Goal: Task Accomplishment & Management: Manage account settings

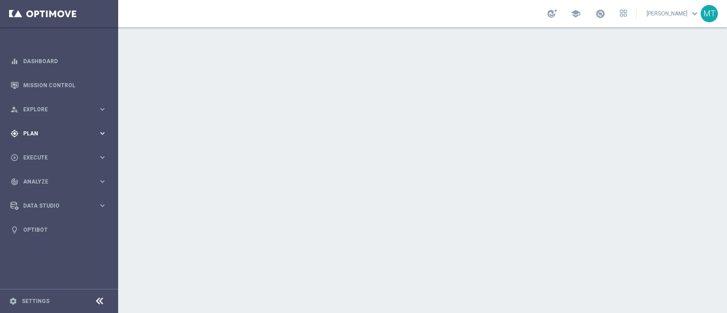
click at [43, 132] on span "Plan" at bounding box center [60, 133] width 75 height 5
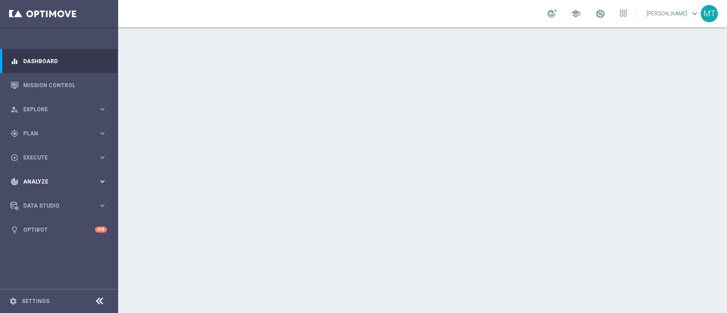
click at [40, 180] on span "Analyze" at bounding box center [60, 181] width 75 height 5
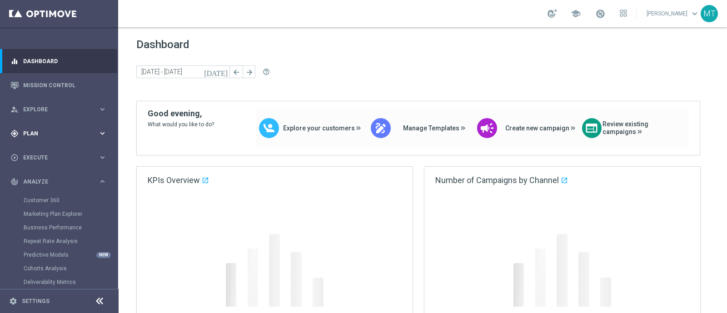
click at [27, 137] on div "gps_fixed Plan" at bounding box center [54, 133] width 88 height 8
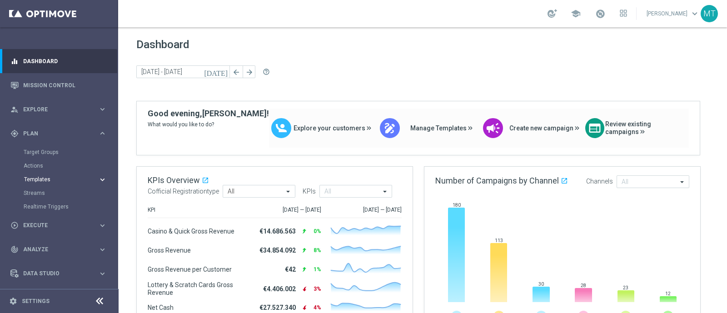
click at [36, 178] on span "Templates" at bounding box center [56, 179] width 65 height 5
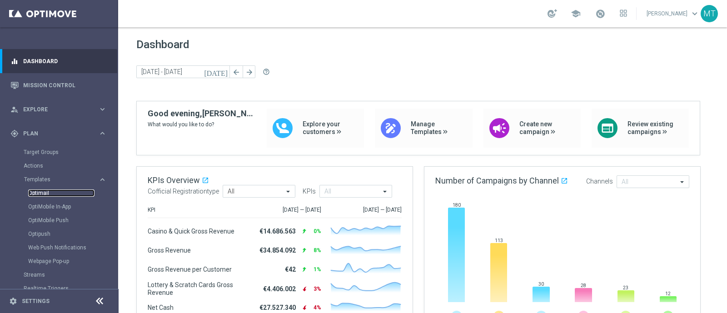
click at [41, 191] on link "Optimail" at bounding box center [61, 192] width 66 height 7
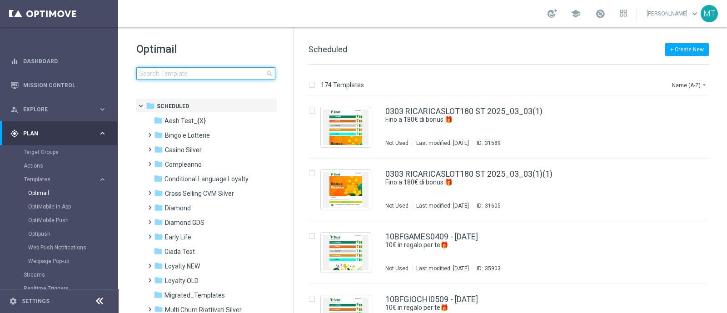
click at [199, 67] on input at bounding box center [205, 73] width 139 height 13
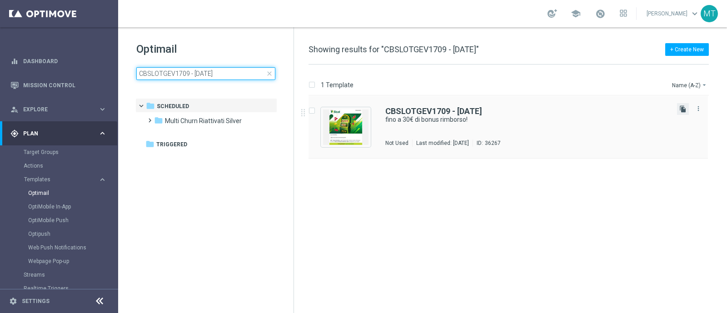
type input "CBSLOTGEV1709 - 2025-09-17"
click at [684, 111] on icon "file_copy" at bounding box center [682, 108] width 7 height 7
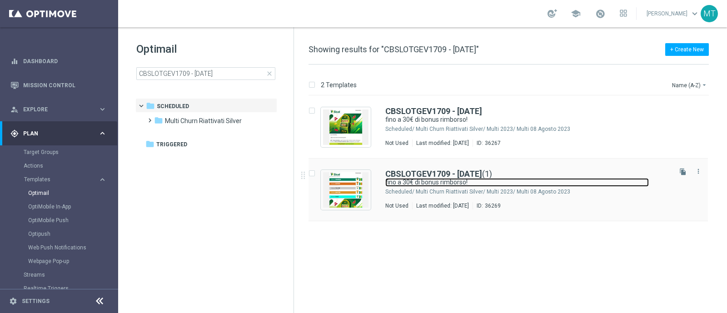
click at [404, 181] on link "fino a 30€ di bonus rimborso!" at bounding box center [516, 182] width 263 height 9
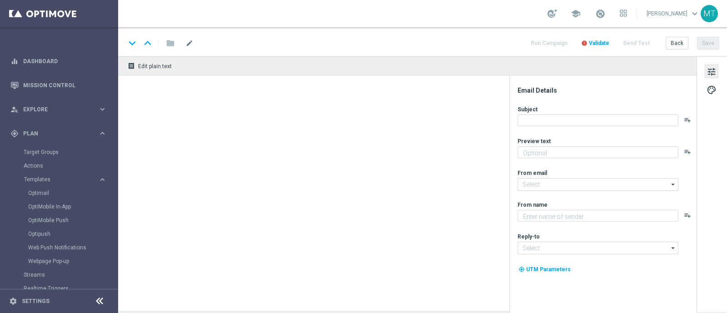
type input "CBSLOTGEV1709 - 2025-09-17(1)"
type textarea "su Slot e/o Gratta e Vinci 🎰🍀"
type input "newsletter@comunicazioni.sisal.it"
type textarea "Sisal"
type input "info@sisal.it"
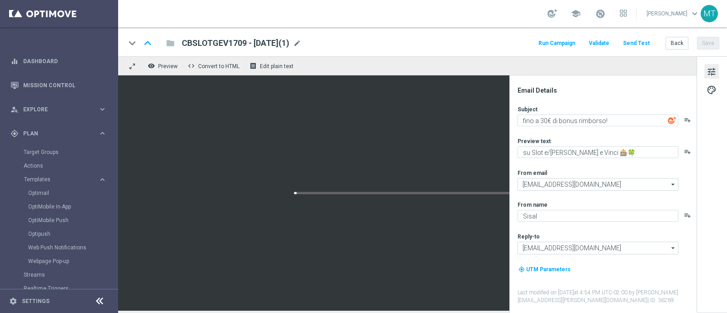
click at [301, 49] on div "CBSLOTGEV1709 - 2025-09-17(1) mode_edit" at bounding box center [241, 43] width 119 height 12
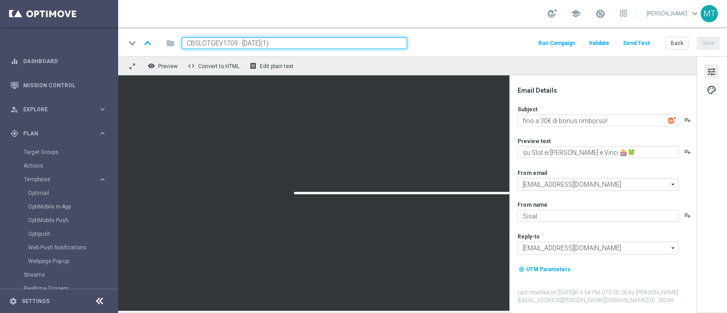
drag, startPoint x: 236, startPoint y: 42, endPoint x: 184, endPoint y: 43, distance: 51.3
click at [184, 43] on input "CBSLOTGEV1709 - 2025-09-17(1)" at bounding box center [294, 43] width 225 height 12
paste input
click at [292, 42] on input "CBSLOTGV1709 - 2025-09-17(1)" at bounding box center [294, 43] width 225 height 12
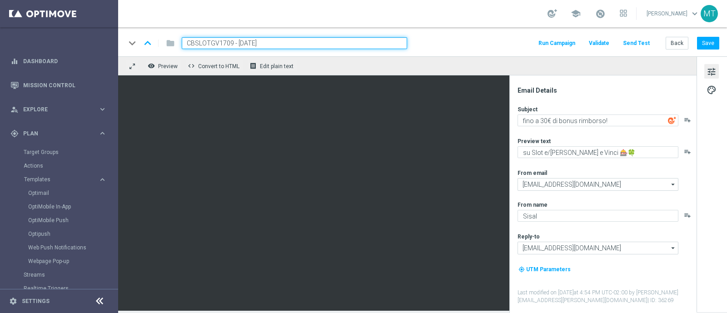
type input "CBSLOTGV1709 - [DATE]"
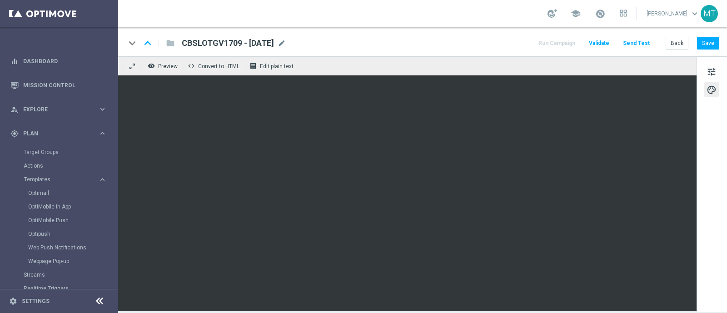
click at [603, 18] on link at bounding box center [600, 14] width 12 height 15
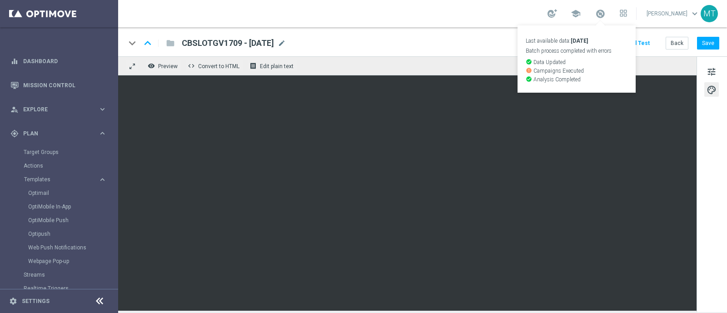
click at [603, 18] on link "Last available data: 16 Sep 2025 Batch process completed with errors check_circ…" at bounding box center [600, 14] width 12 height 15
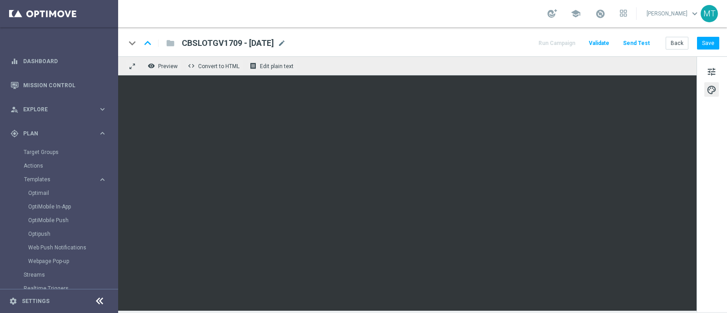
click at [701, 74] on div "tune palette" at bounding box center [711, 184] width 30 height 256
click at [706, 73] on span "tune" at bounding box center [711, 72] width 10 height 12
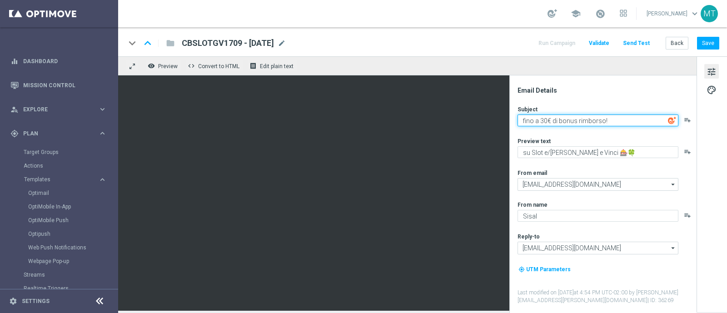
click at [540, 121] on textarea "fino a 30€ di bonus rimborso!" at bounding box center [597, 120] width 161 height 12
type textarea "fino a 150€ di bonus rimborso!"
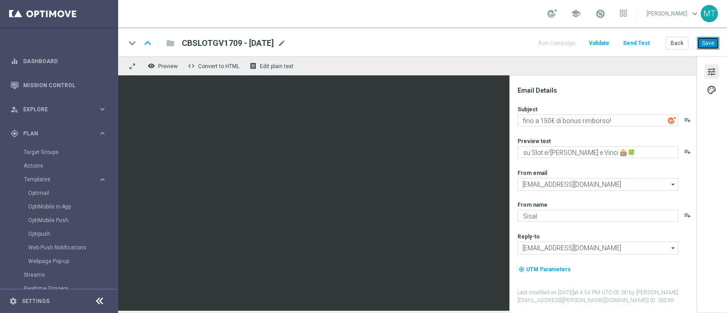
click at [706, 40] on button "Save" at bounding box center [708, 43] width 22 height 13
click at [40, 153] on link "Target Groups" at bounding box center [59, 152] width 71 height 7
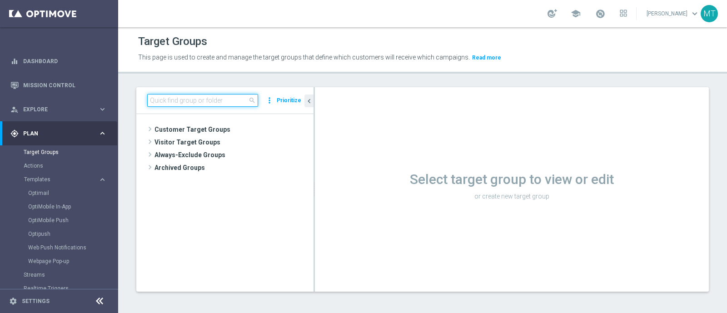
click at [191, 99] on input at bounding box center [202, 100] width 111 height 13
paste input "Multi Master Low 1st NO Sport lm saldo"
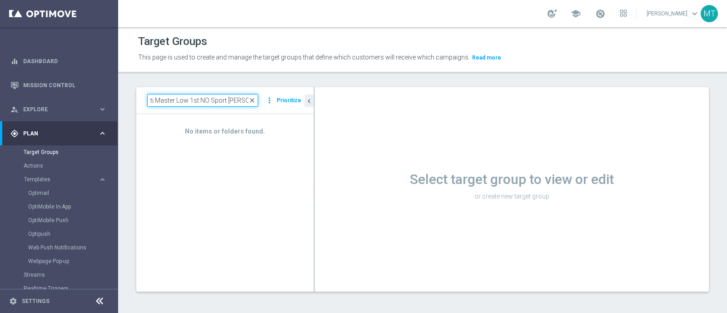
type input "Multi Master Low 1st NO Sport lm saldo"
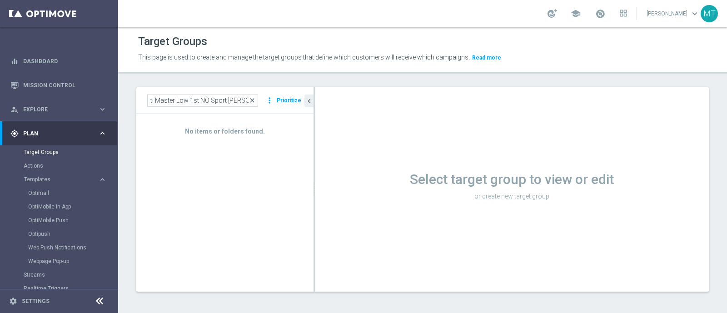
click at [252, 99] on span "close" at bounding box center [251, 100] width 7 height 7
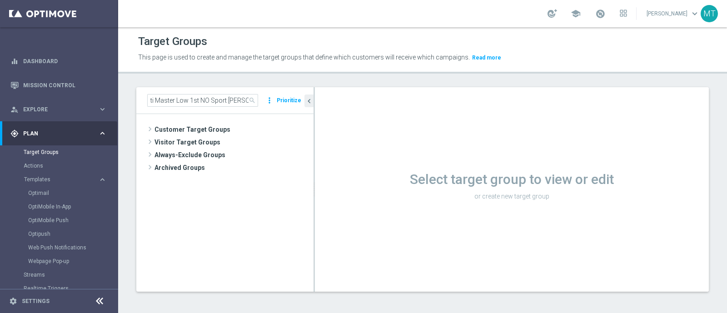
scroll to position [0, 0]
click at [371, 235] on div "Select target group to view or edit or create new target group" at bounding box center [512, 189] width 394 height 204
click at [510, 177] on h1 "Select target group to view or edit" at bounding box center [512, 178] width 394 height 16
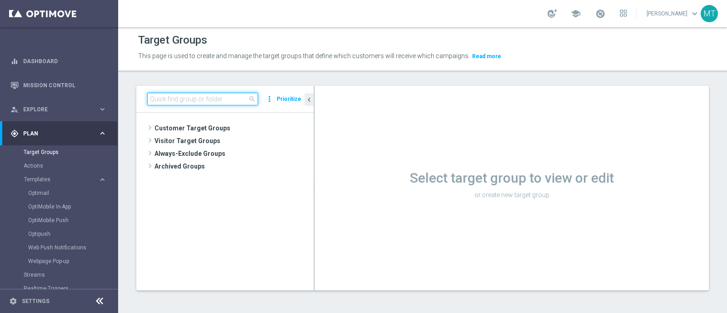
click at [197, 99] on input at bounding box center [202, 99] width 111 height 13
paste input "Multi Master Low 1st NO Sport lm saldo"
click at [160, 93] on input "Multi Master Low 1st NO Sport lm saldo" at bounding box center [202, 99] width 111 height 13
click at [232, 100] on input "Multi Master Low 1st NO Sport lm saldo" at bounding box center [202, 99] width 111 height 13
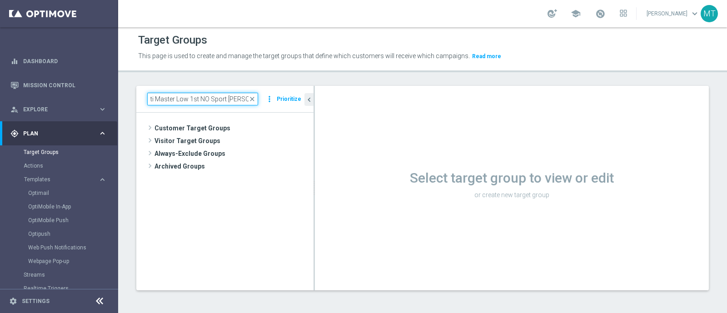
scroll to position [0, 0]
click at [182, 93] on input "Multi Master Low 1st NO Sport lm saldo" at bounding box center [202, 99] width 111 height 13
type input "Multi Master Low 1st NO Sport lm saldo"
click at [246, 212] on tree-viewport "Customer Target Groups library_add create_new_folder" at bounding box center [224, 201] width 177 height 177
click at [241, 98] on input "Multi Master Low 1st NO Sport lm saldo" at bounding box center [202, 99] width 111 height 13
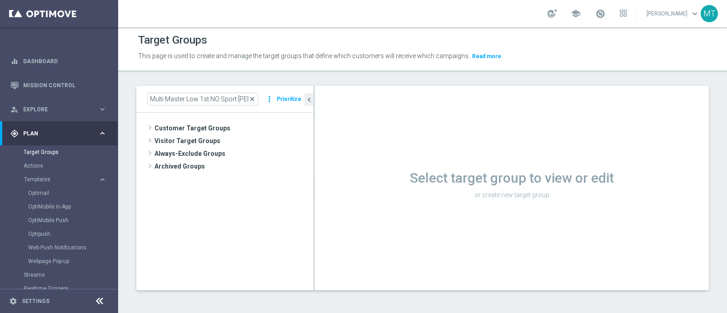
click at [253, 97] on span "close" at bounding box center [251, 98] width 7 height 7
click at [180, 223] on tree-viewport "Customer Target Groups library_add create_new_folder" at bounding box center [224, 201] width 177 height 177
click at [172, 96] on input at bounding box center [202, 99] width 111 height 13
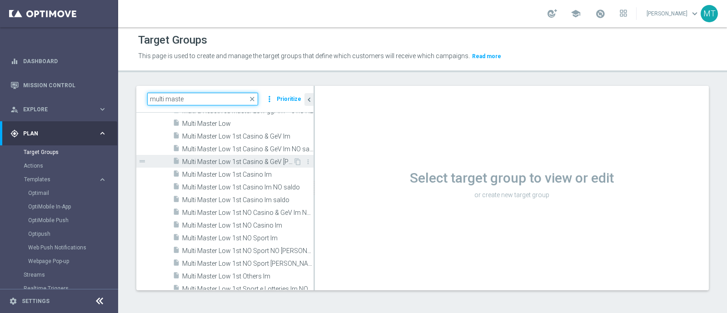
scroll to position [69, 0]
type input "multi maste"
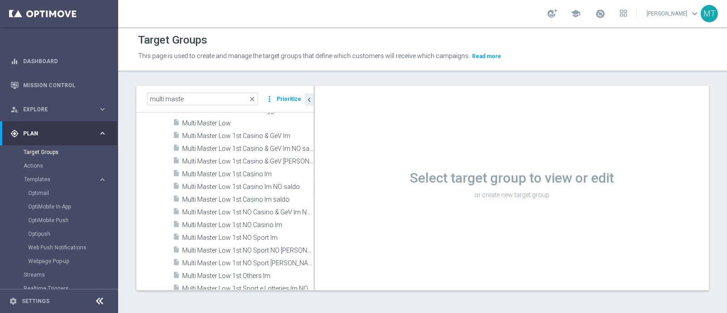
drag, startPoint x: 316, startPoint y: 227, endPoint x: 349, endPoint y: 221, distance: 33.6
click at [349, 221] on div "Select target group to view or edit or create new target group" at bounding box center [512, 188] width 394 height 204
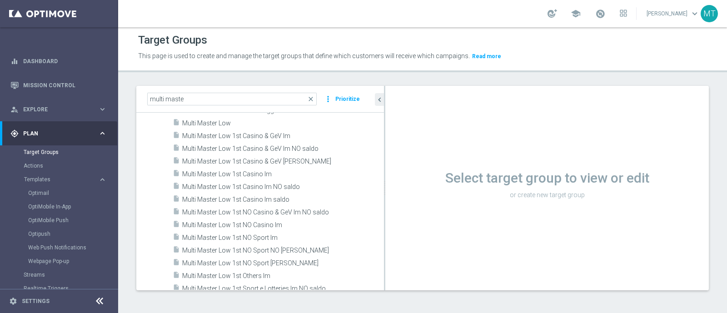
drag, startPoint x: 314, startPoint y: 223, endPoint x: 391, endPoint y: 216, distance: 77.1
click at [391, 216] on as-split "multi maste close more_vert Prioritize Customer Target Groups library_add creat…" at bounding box center [422, 188] width 572 height 204
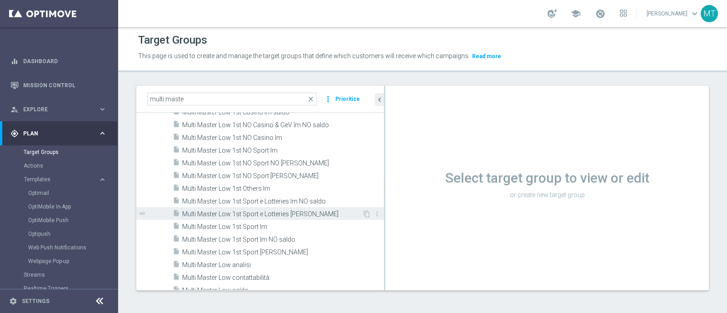
scroll to position [157, 0]
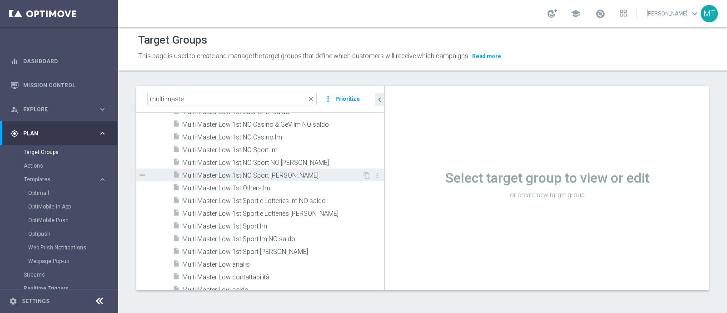
click at [241, 176] on span "Multi Master Low 1st NO Sport [PERSON_NAME]" at bounding box center [272, 176] width 180 height 8
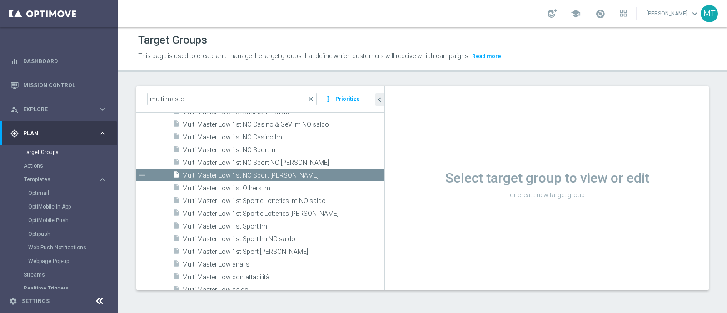
click at [0, 0] on div "Loading..." at bounding box center [0, 0] width 0 height 0
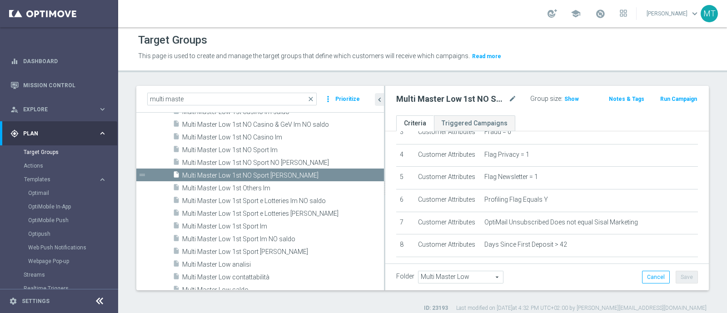
scroll to position [90, 0]
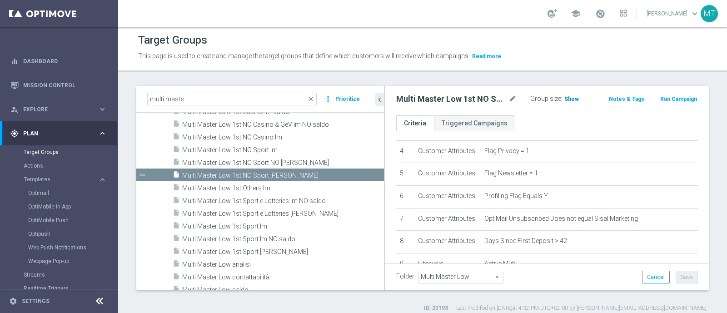
click at [564, 99] on span "Show" at bounding box center [571, 99] width 15 height 6
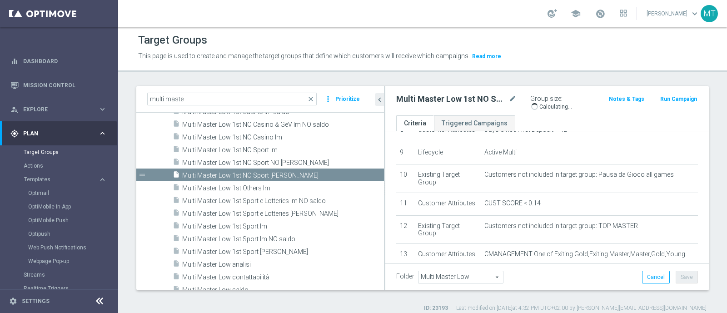
scroll to position [214, 0]
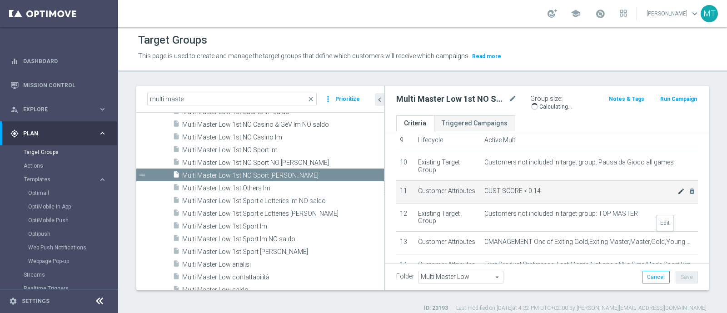
click at [677, 195] on icon "mode_edit" at bounding box center [680, 191] width 7 height 7
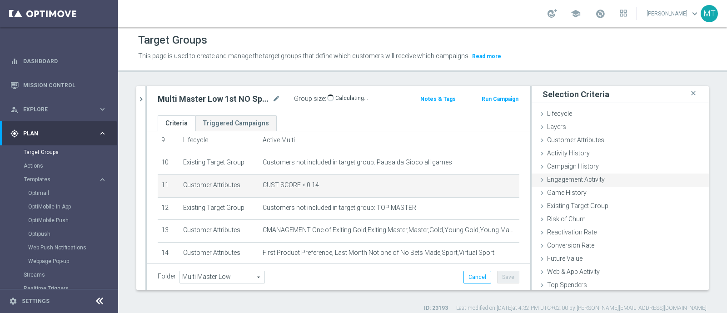
scroll to position [178, 0]
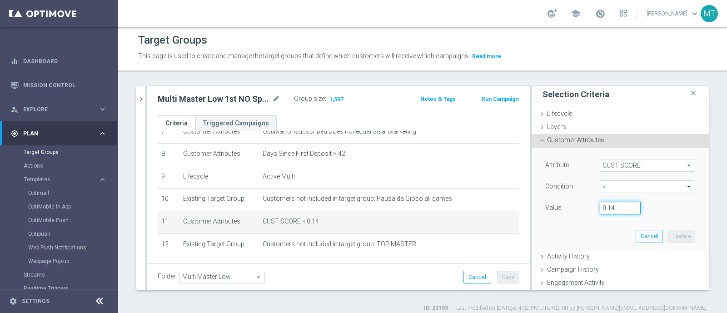
click at [607, 207] on input "0.14" at bounding box center [620, 208] width 41 height 13
type input "0.15"
click at [668, 241] on button "Update" at bounding box center [681, 236] width 27 height 13
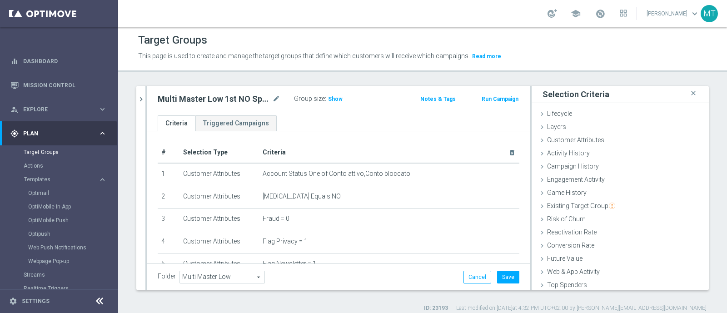
scroll to position [0, 0]
click at [274, 102] on icon "mode_edit" at bounding box center [276, 100] width 8 height 11
click at [328, 99] on span "Show" at bounding box center [335, 100] width 15 height 6
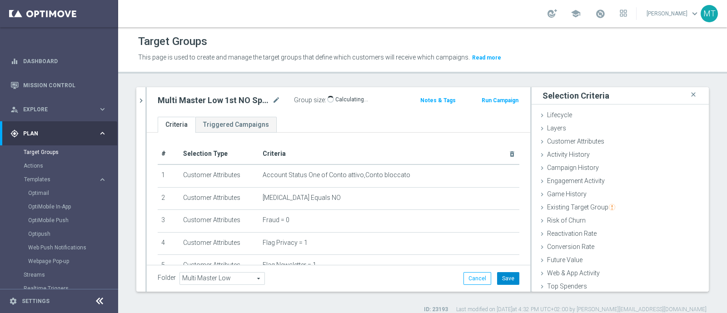
click at [501, 280] on button "Save" at bounding box center [508, 278] width 22 height 13
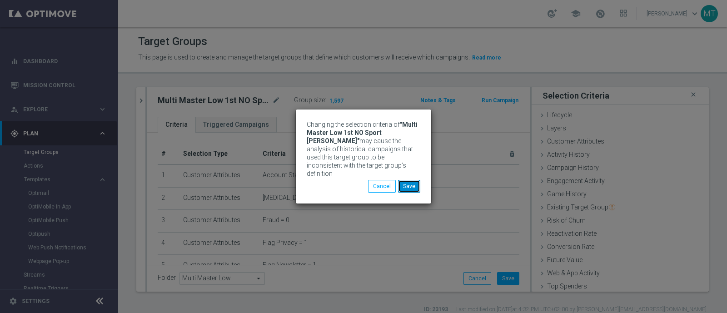
click at [416, 183] on button "Save" at bounding box center [409, 186] width 22 height 13
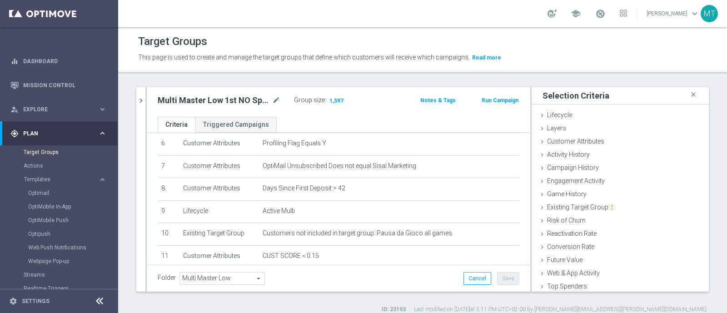
scroll to position [145, 0]
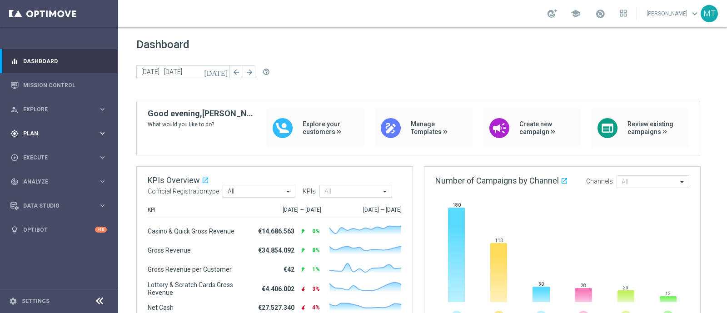
click at [74, 137] on div "gps_fixed Plan keyboard_arrow_right" at bounding box center [58, 133] width 117 height 24
click at [41, 177] on span "Templates" at bounding box center [56, 179] width 65 height 5
click at [48, 192] on link "Optimail" at bounding box center [61, 192] width 66 height 7
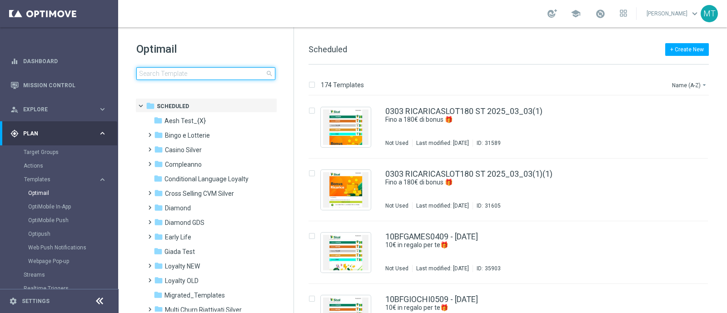
click at [169, 69] on input at bounding box center [205, 73] width 139 height 13
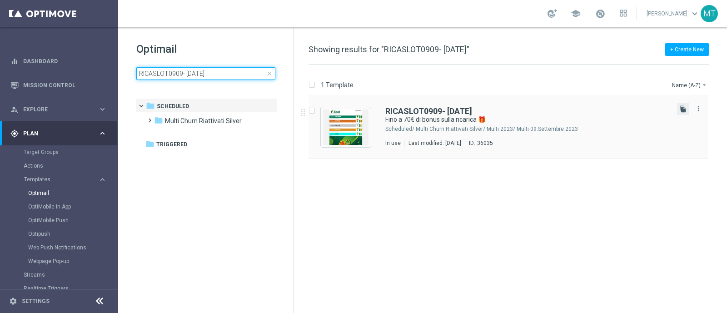
type input "RICASLOT0909- 2025-09-09"
click at [679, 106] on icon "file_copy" at bounding box center [682, 108] width 7 height 7
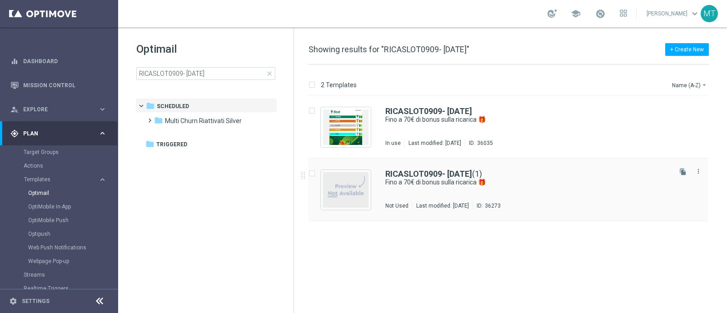
click at [477, 162] on div "RICASLOT0909- 2025-09-09 (1) Fino a 70€ di bonus sulla ricarica 🎁 Not Used Last…" at bounding box center [507, 190] width 399 height 63
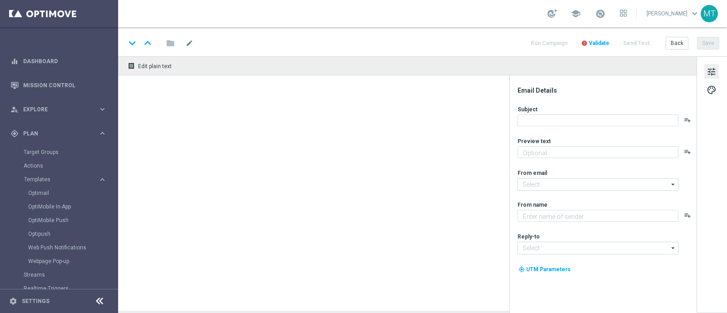
type input "RICASLOT0909- 2025-09-09(1)"
type textarea "Scopri la nuova promozione 🎯"
type input "newsletter@comunicazioni.sisal.it"
type textarea "Sisal"
type input "info@sisal.it"
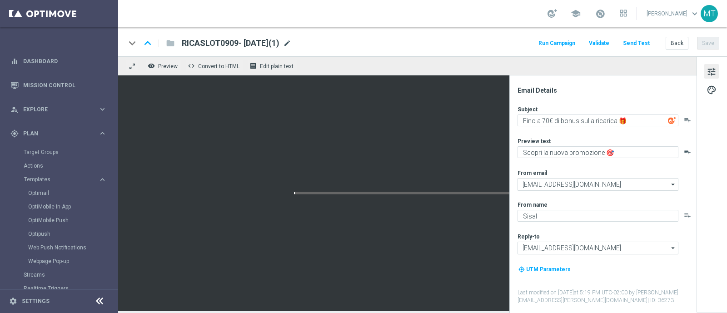
click at [291, 44] on span "mode_edit" at bounding box center [287, 43] width 8 height 8
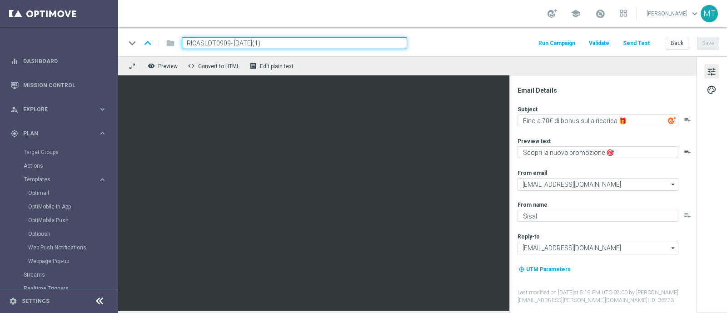
drag, startPoint x: 228, startPoint y: 43, endPoint x: 176, endPoint y: 44, distance: 52.2
click at [176, 44] on div "RICASLOT0909- 2025-09-09(1)" at bounding box center [290, 43] width 233 height 12
paste input "SLOTGV17"
click at [312, 40] on input "RICSLOTGV1709 - 2025-09-09(1)" at bounding box center [294, 43] width 225 height 12
type input "RICSLOTGV1709 - [DATE]"
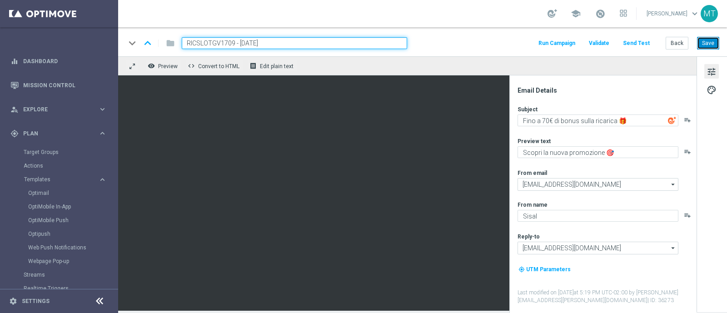
click at [716, 42] on button "Save" at bounding box center [708, 43] width 22 height 13
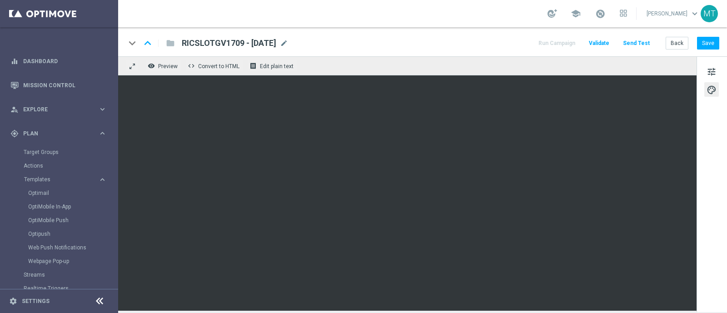
click at [464, 44] on div "keyboard_arrow_down keyboard_arrow_up folder RICSLOTGV1709 - 2025-09-17 RICSLOT…" at bounding box center [422, 43] width 594 height 12
click at [605, 15] on span at bounding box center [600, 14] width 10 height 10
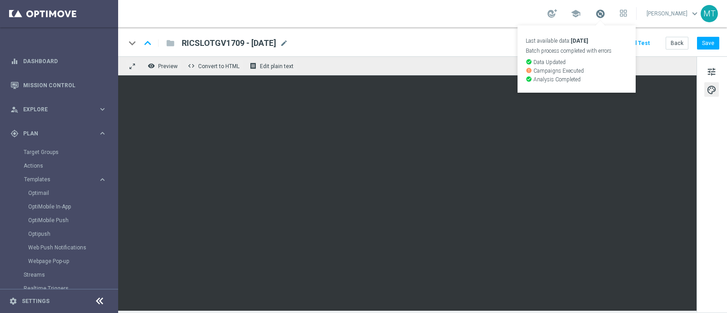
click at [605, 15] on span at bounding box center [600, 14] width 10 height 10
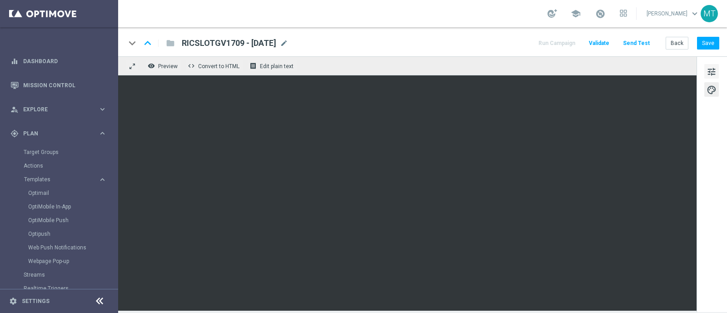
click at [713, 74] on span "tune" at bounding box center [711, 72] width 10 height 12
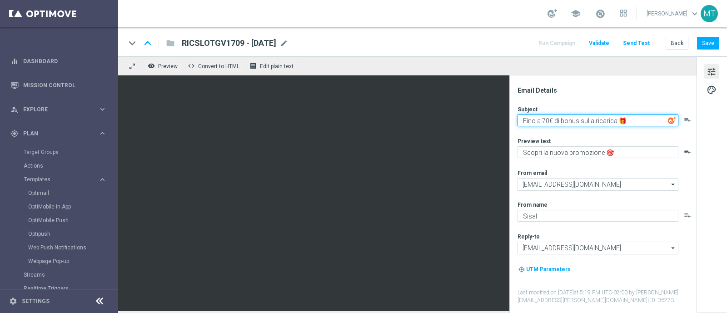
click at [543, 121] on textarea "Fino a 70€ di bonus sulla ricarica 🎁" at bounding box center [597, 120] width 161 height 12
type textarea "Fino a 100€ di bonus sulla ricarica 🎁"
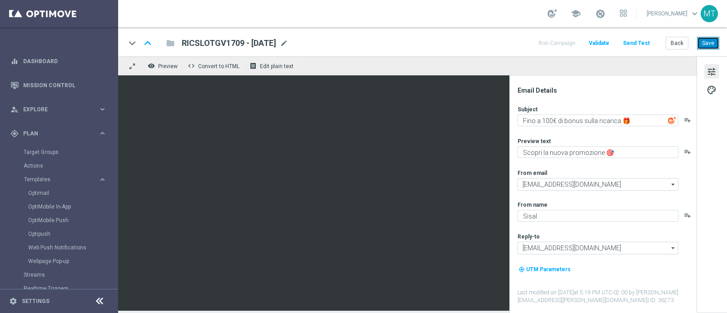
click at [712, 41] on button "Save" at bounding box center [708, 43] width 22 height 13
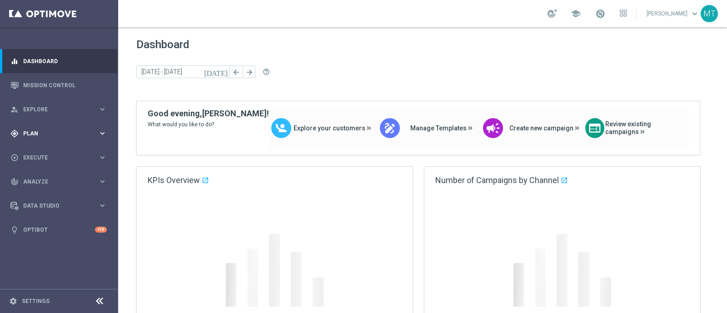
click at [42, 141] on div "gps_fixed Plan keyboard_arrow_right" at bounding box center [58, 133] width 117 height 24
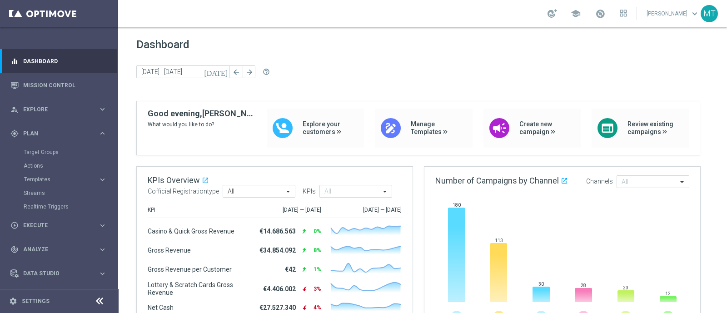
drag, startPoint x: 40, startPoint y: 181, endPoint x: 45, endPoint y: 187, distance: 8.4
click at [40, 181] on span "Templates" at bounding box center [56, 179] width 65 height 5
click at [44, 192] on link "Optimail" at bounding box center [61, 192] width 66 height 7
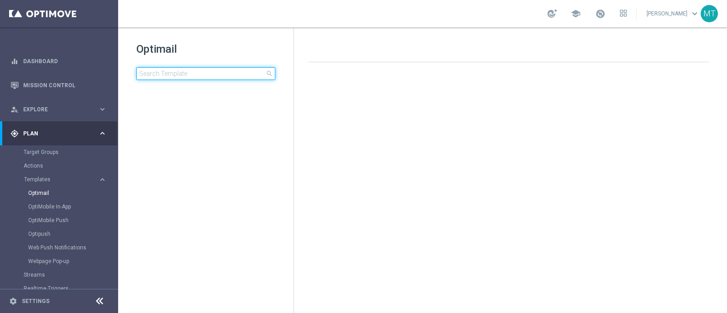
click at [216, 73] on input at bounding box center [205, 73] width 139 height 13
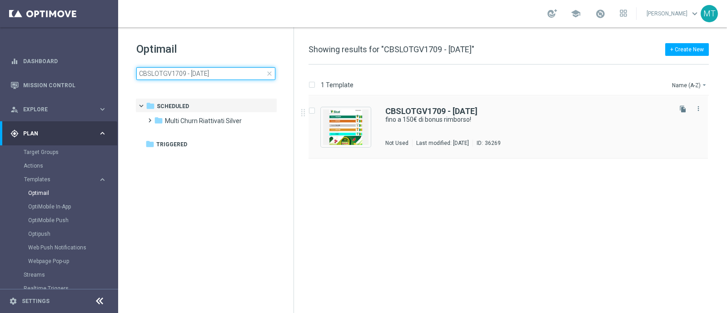
type input "CBSLOTGV1709 - [DATE]"
click at [502, 104] on div "CBSLOTGV1709 - 2025-09-17 fino a 150€ di bonus rimborso! Not Used Last modified…" at bounding box center [507, 127] width 399 height 63
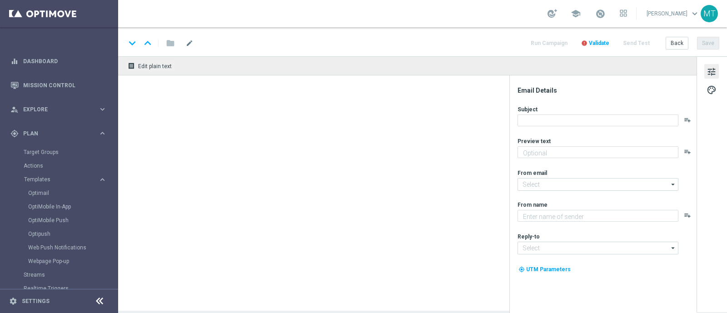
type textarea "su Slot e/o Gratta e Vinci 🎰🍀"
type input "newsletter@comunicazioni.sisal.it"
type textarea "Sisal"
type input "info@sisal.it"
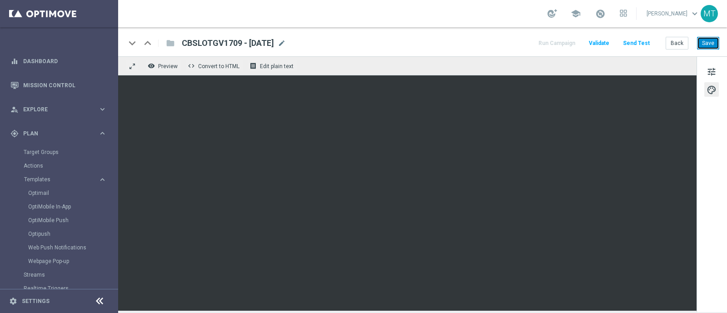
click at [713, 45] on button "Save" at bounding box center [708, 43] width 22 height 13
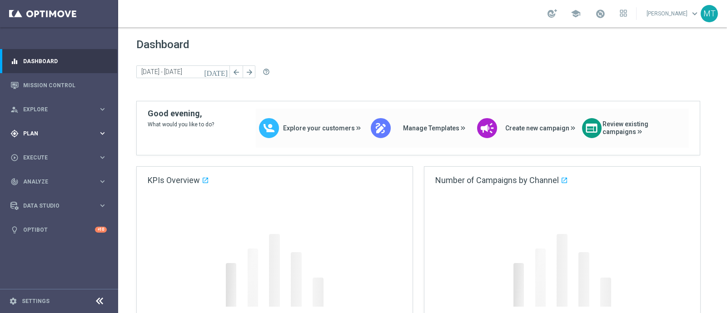
click at [64, 132] on span "Plan" at bounding box center [60, 133] width 75 height 5
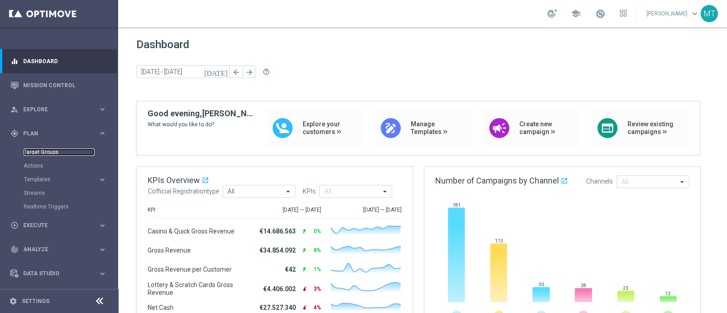
click at [43, 154] on link "Target Groups" at bounding box center [59, 152] width 71 height 7
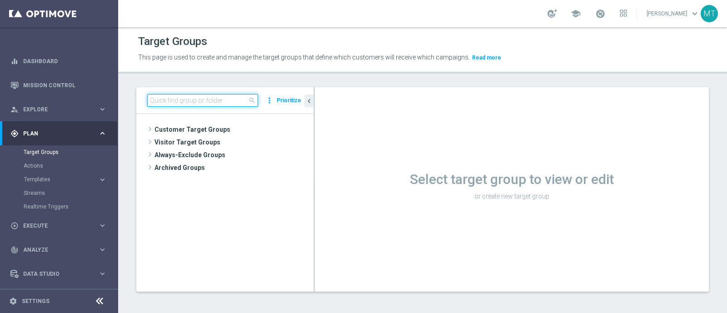
click at [203, 101] on input at bounding box center [202, 100] width 111 height 13
paste input "Multi Master Low 1st NO Sport lm NO saldo"
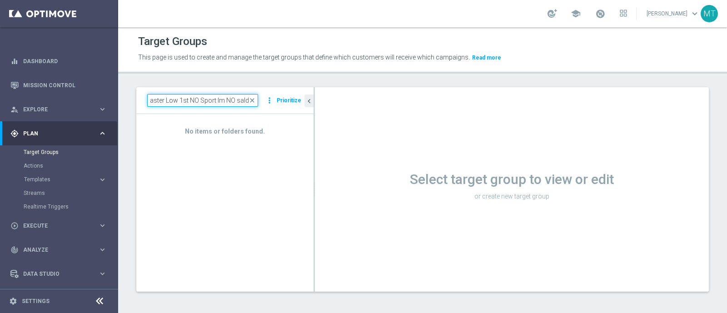
click at [226, 96] on input "Multi Master Low 1st NO Sport lm NO saldo" at bounding box center [202, 100] width 111 height 13
type input "Multi Master Low 1st NO SportNO saldo"
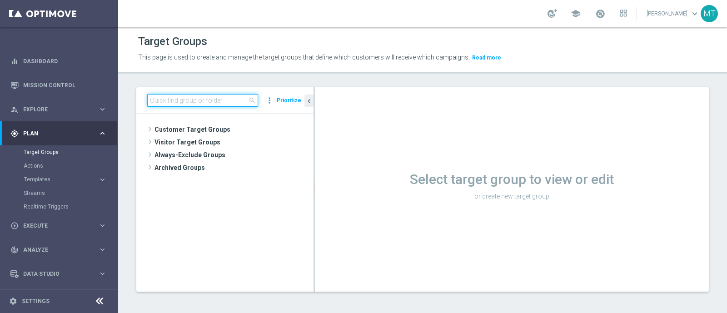
scroll to position [0, 0]
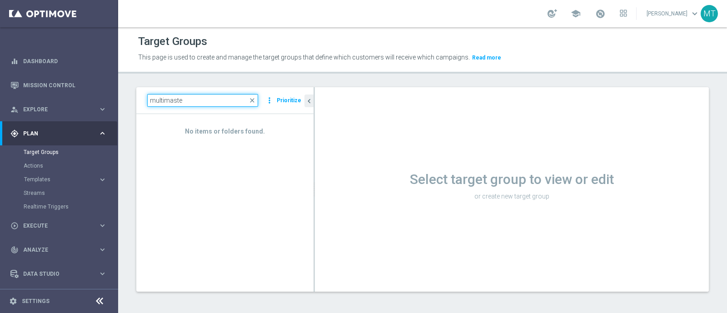
click at [164, 100] on input "multimaste" at bounding box center [202, 100] width 111 height 13
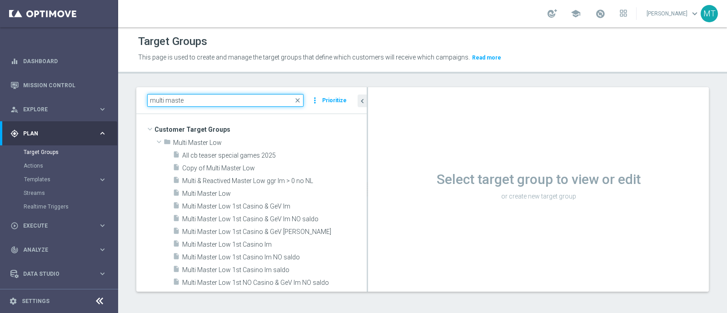
drag, startPoint x: 314, startPoint y: 202, endPoint x: 367, endPoint y: 205, distance: 53.2
click at [367, 205] on div at bounding box center [367, 189] width 1 height 204
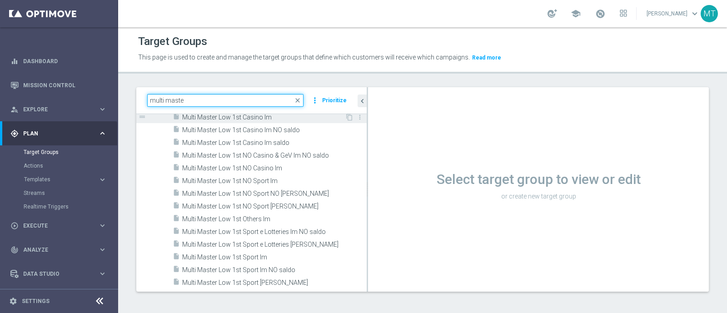
scroll to position [128, 0]
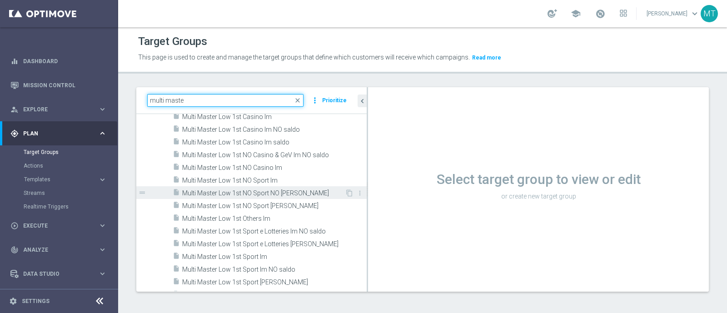
type input "multi maste"
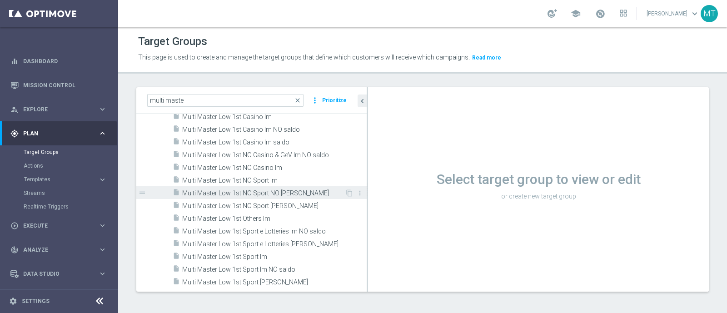
click at [279, 189] on span "Multi Master Low 1st NO Sport NO [PERSON_NAME]" at bounding box center [263, 193] width 163 height 8
click at [293, 187] on div "insert_drive_file Multi Master Low 1st NO Sport NO saldo lm" at bounding box center [259, 192] width 172 height 13
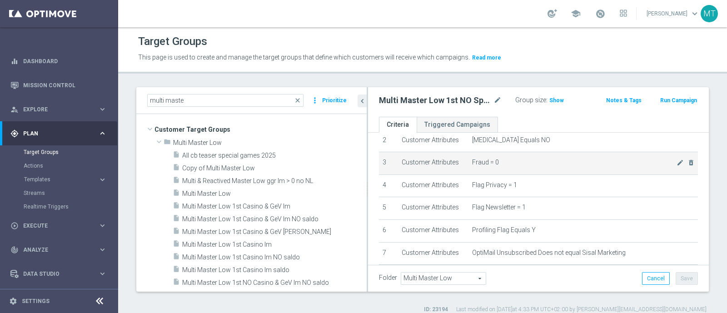
scroll to position [93, 0]
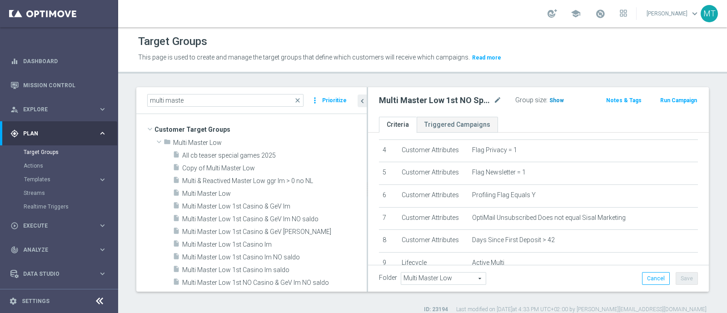
click at [559, 100] on span "Show" at bounding box center [556, 100] width 15 height 6
drag, startPoint x: 367, startPoint y: 113, endPoint x: 344, endPoint y: 113, distance: 23.2
click at [344, 113] on as-split "multi maste close more_vert Prioritize Customer Target Groups library_add creat…" at bounding box center [422, 189] width 572 height 204
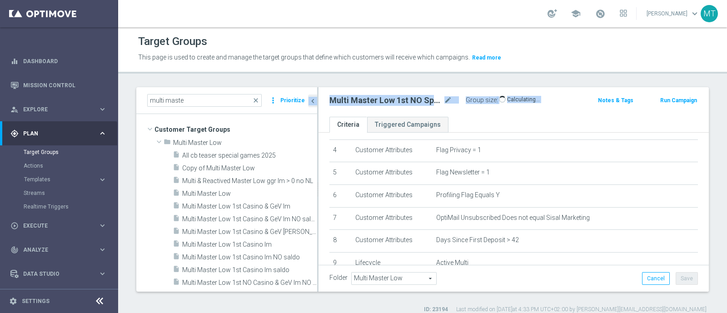
drag, startPoint x: 367, startPoint y: 140, endPoint x: 305, endPoint y: 141, distance: 62.2
click at [305, 141] on as-split "multi maste close more_vert Prioritize Customer Target Groups library_add creat…" at bounding box center [422, 189] width 572 height 204
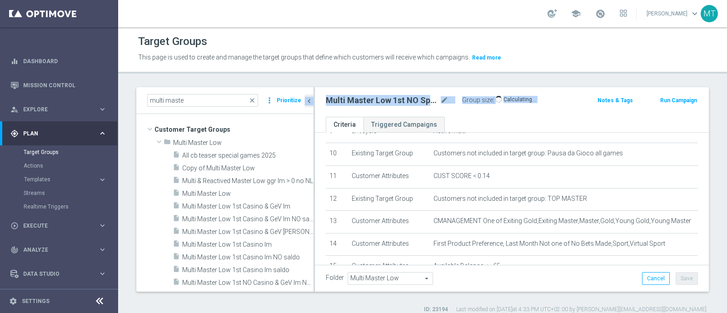
scroll to position [223, 0]
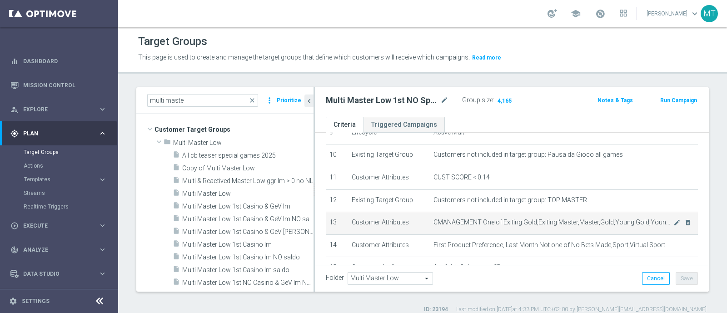
click at [585, 213] on td "CMANAGEMENT One of Exiting Gold,Exiting Master,Master,Gold,Young Gold,Young Mas…" at bounding box center [564, 223] width 268 height 23
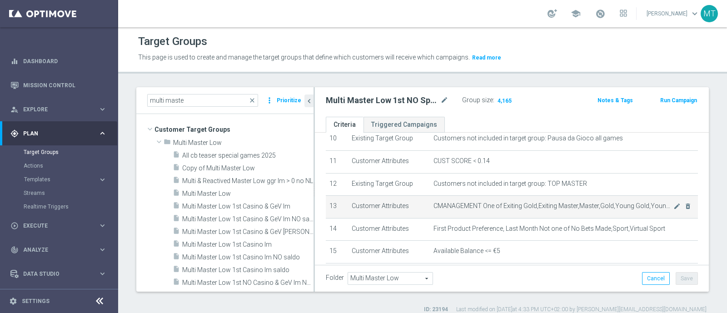
scroll to position [240, 0]
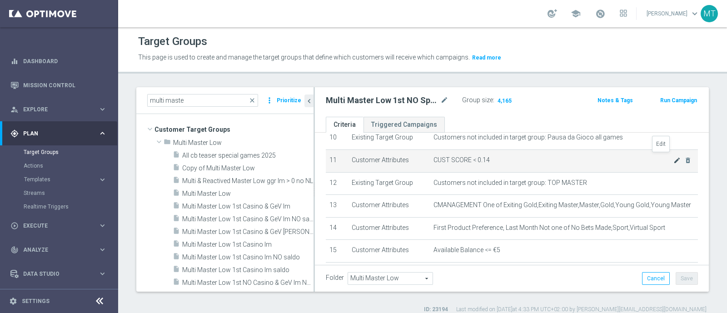
click at [673, 159] on icon "mode_edit" at bounding box center [676, 160] width 7 height 7
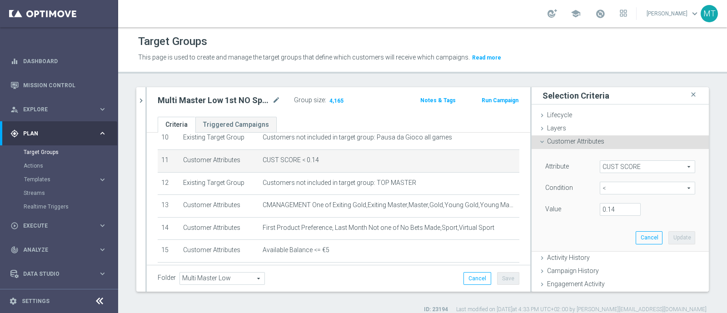
click at [600, 215] on div "Value 0.14" at bounding box center [620, 210] width 164 height 15
click at [602, 210] on input "0.14" at bounding box center [620, 209] width 41 height 13
type input "0.15"
click at [669, 233] on button "Update" at bounding box center [681, 237] width 27 height 13
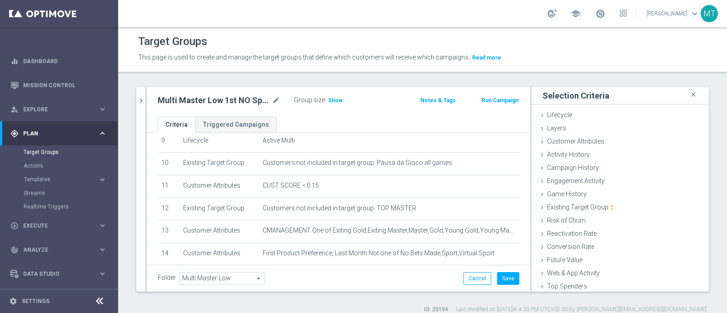
scroll to position [213, 0]
click at [331, 97] on span "Show" at bounding box center [335, 100] width 15 height 6
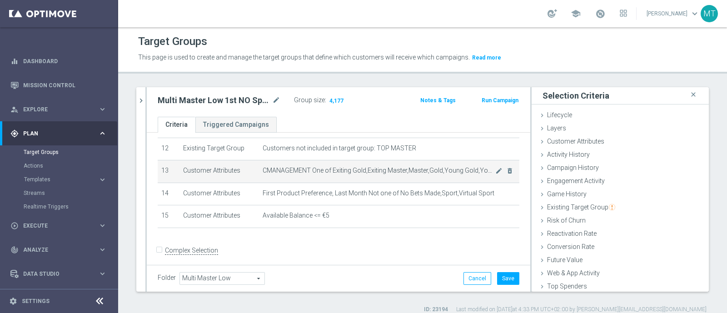
scroll to position [275, 0]
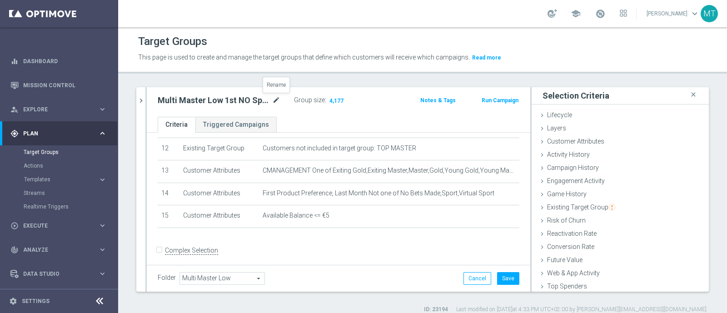
click at [276, 98] on icon "mode_edit" at bounding box center [276, 100] width 8 height 11
click at [501, 275] on button "Save" at bounding box center [508, 278] width 22 height 13
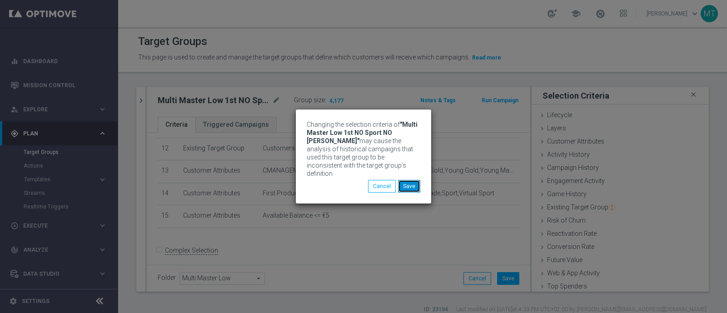
click at [416, 180] on button "Save" at bounding box center [409, 186] width 22 height 13
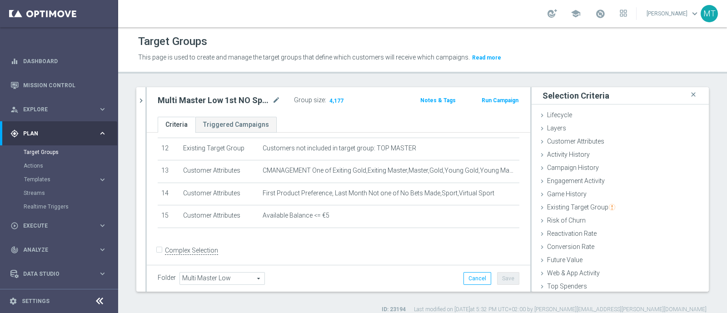
click at [49, 184] on accordion "Templates keyboard_arrow_right Optimail OptiMobile In-App OptiMobile Push Optip…" at bounding box center [71, 180] width 94 height 14
click at [77, 178] on span "Templates" at bounding box center [56, 179] width 65 height 5
click at [43, 153] on link "Target Groups" at bounding box center [59, 152] width 71 height 7
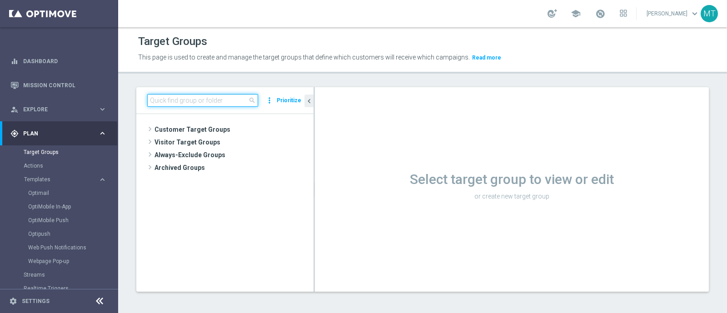
click at [184, 96] on input at bounding box center [202, 100] width 111 height 13
paste input "Multi Master Low 1st NO Sport [PERSON_NAME]"
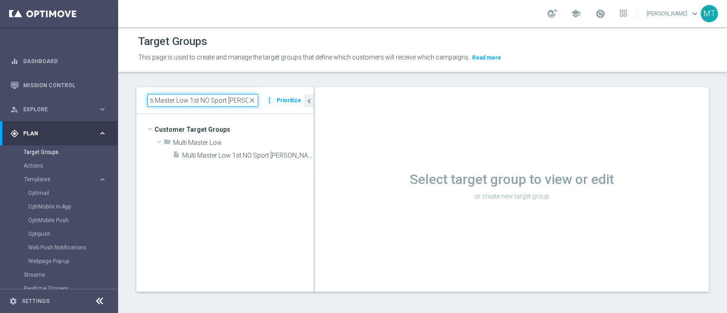
type input "Multi Master Low 1st NO Sport [PERSON_NAME]"
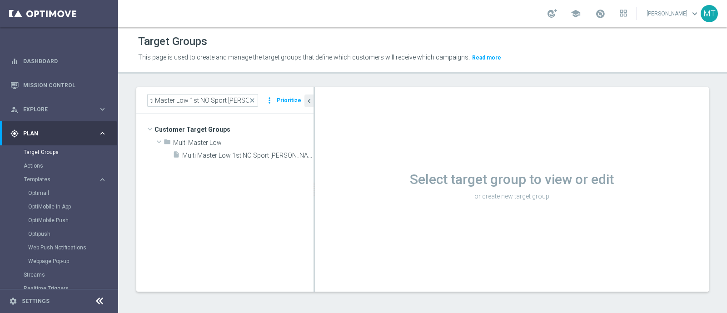
click at [454, 196] on p "or create new target group" at bounding box center [512, 196] width 394 height 8
click at [258, 153] on span "Multi Master Low 1st NO Sport [PERSON_NAME]" at bounding box center [237, 156] width 111 height 8
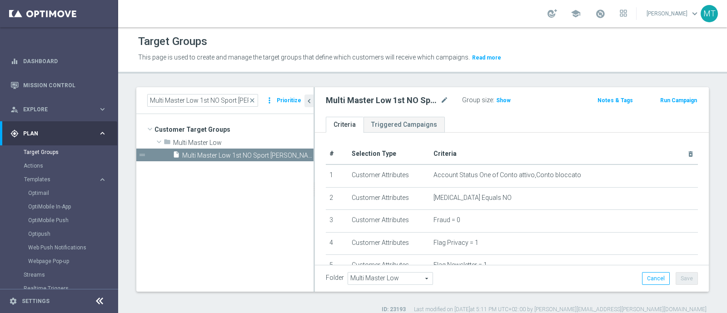
click at [674, 97] on button "Run Campaign" at bounding box center [678, 100] width 39 height 10
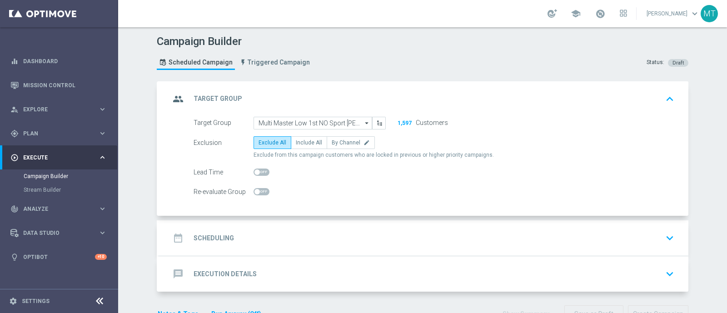
scroll to position [26, 0]
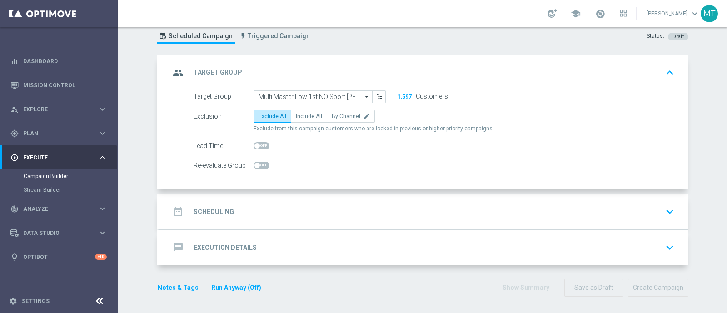
click at [316, 197] on div "date_range Scheduling keyboard_arrow_down" at bounding box center [423, 211] width 529 height 35
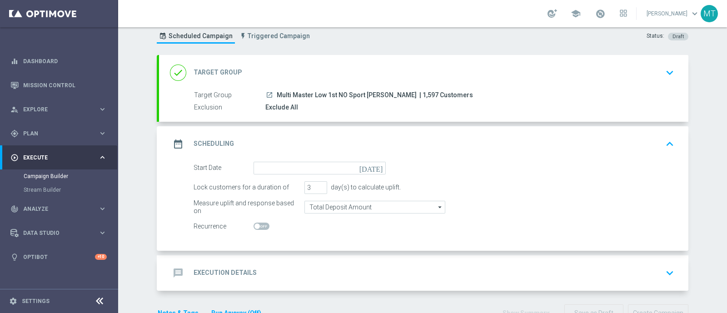
click at [372, 168] on icon "[DATE]" at bounding box center [372, 167] width 27 height 10
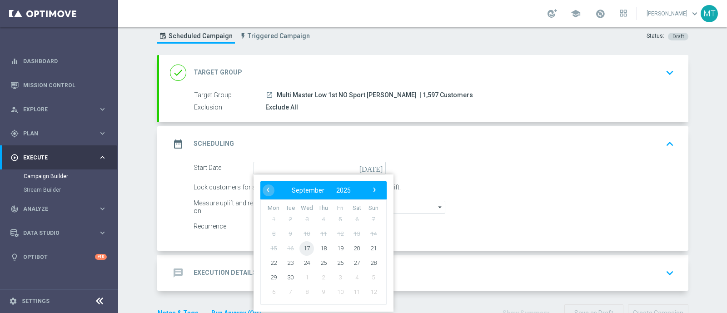
click at [303, 247] on span "17" at bounding box center [306, 248] width 15 height 15
type input "17 Sep 2025"
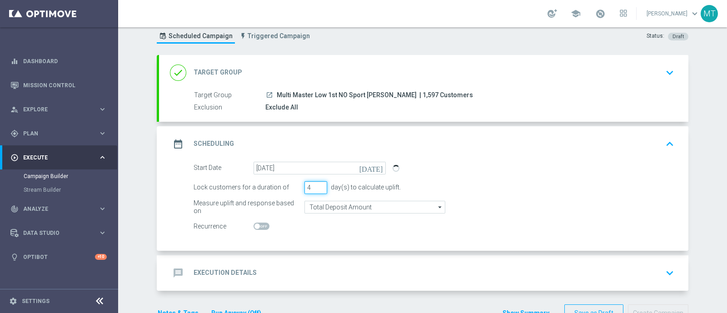
click at [315, 185] on input "4" at bounding box center [315, 187] width 23 height 13
click at [315, 185] on input "5" at bounding box center [315, 187] width 23 height 13
type input "6"
click at [315, 185] on input "6" at bounding box center [315, 187] width 23 height 13
click at [329, 217] on form "Start Date 17 Sep 2025 today Lock customers for a duration of 6 day(s) to calcu…" at bounding box center [433, 197] width 481 height 71
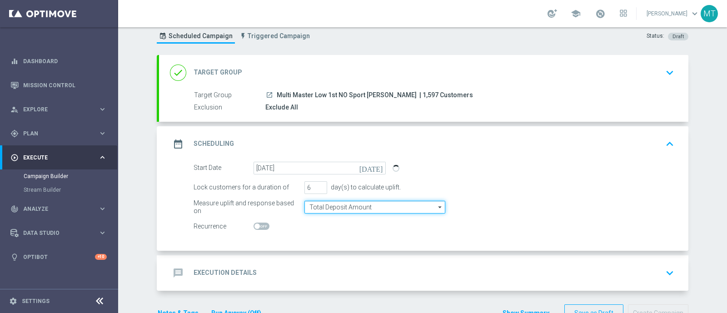
click at [321, 205] on input "Total Deposit Amount" at bounding box center [374, 207] width 141 height 13
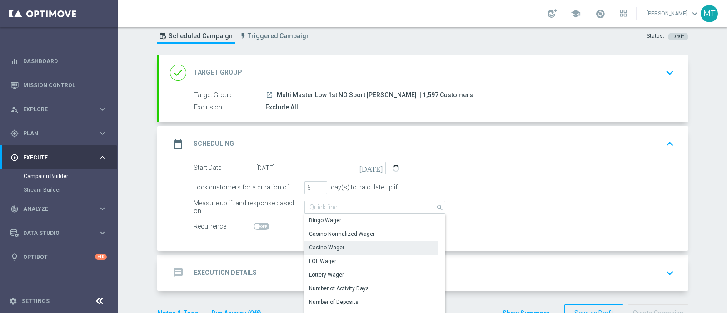
click at [336, 251] on div "Casino Wager" at bounding box center [370, 247] width 133 height 13
type input "Casino Wager"
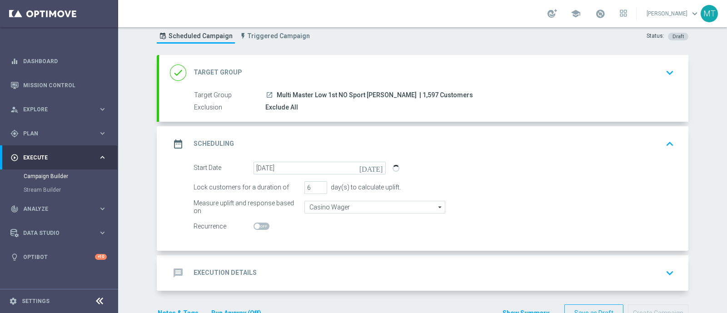
scroll to position [40, 0]
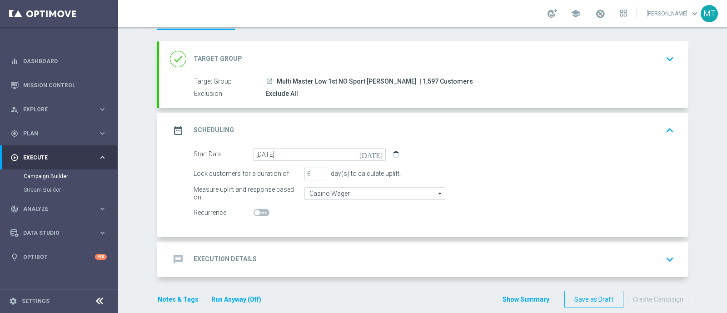
click at [366, 261] on div "message Execution Details keyboard_arrow_down" at bounding box center [423, 259] width 507 height 17
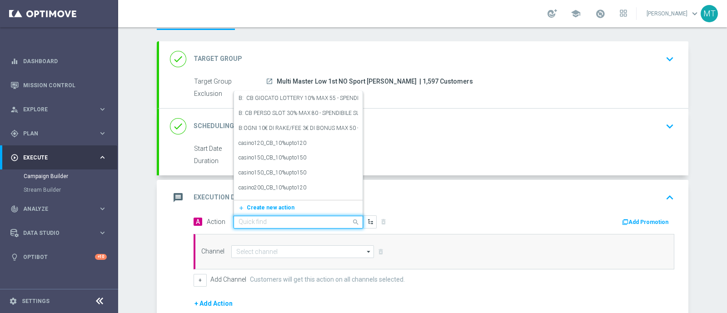
click at [274, 223] on input "text" at bounding box center [288, 222] width 101 height 8
click at [248, 218] on input "text" at bounding box center [288, 222] width 101 height 8
paste input "cashback Slot e GeV 30% fino a 150€"
type input "cashback Slot e GeV 30% fino a 150€"
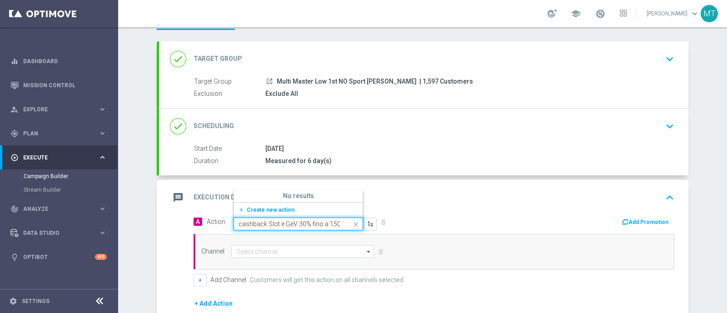
scroll to position [0, 1]
click at [254, 205] on button "add_new Create new action" at bounding box center [296, 210] width 125 height 10
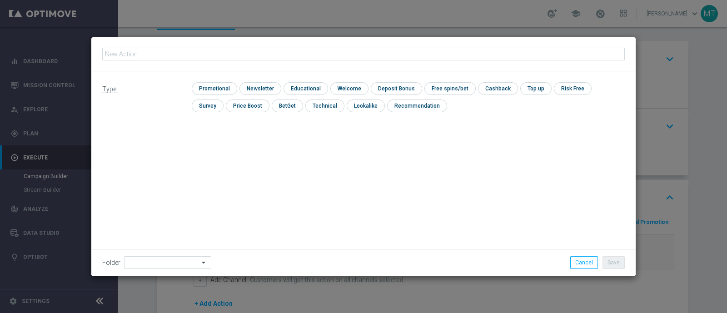
type input "cashback Slot e GeV 30% fino a 150€"
click at [206, 81] on div "Type: check Promotional check Newsletter check Educational check Welcome check …" at bounding box center [363, 100] width 544 height 59
click at [210, 87] on input "checkbox" at bounding box center [213, 88] width 43 height 12
checkbox input "true"
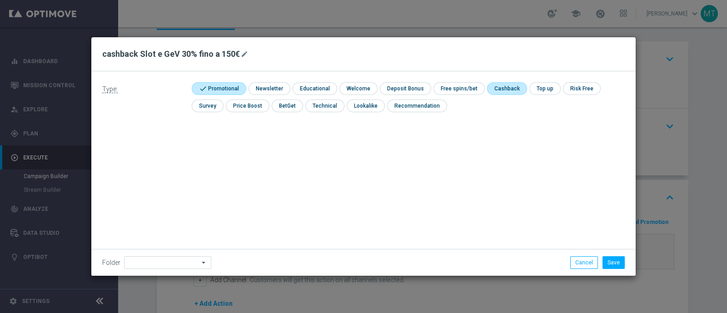
click at [487, 91] on input "checkbox" at bounding box center [506, 88] width 38 height 12
checkbox input "true"
click at [617, 260] on button "Save" at bounding box center [613, 262] width 22 height 13
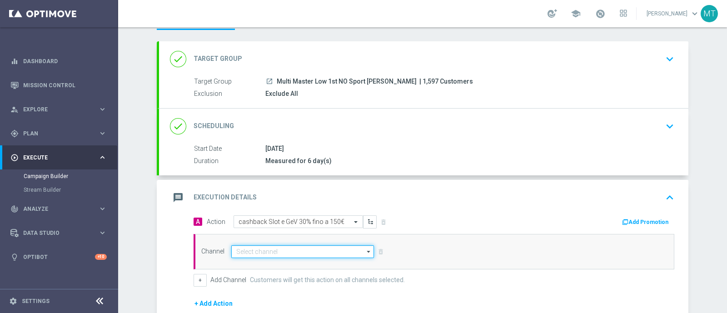
click at [305, 251] on input at bounding box center [302, 251] width 143 height 13
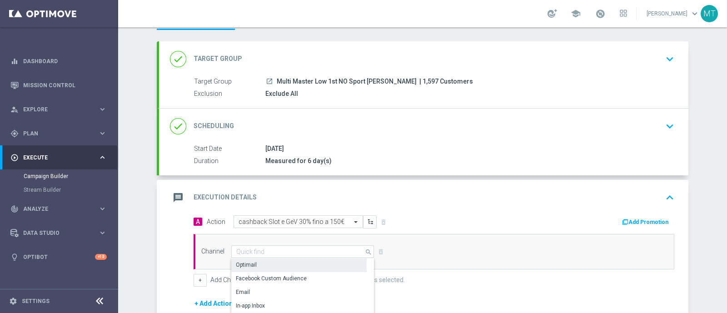
click at [277, 262] on div "Optimail" at bounding box center [298, 264] width 135 height 13
type input "Optimail"
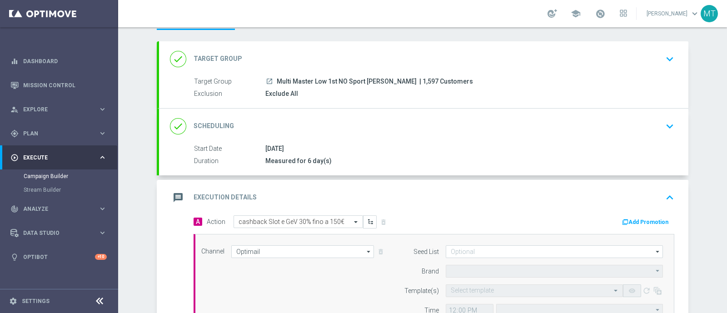
type input "Central European Time (Berlin) (UTC +02:00)"
type input "Sisal Marketing"
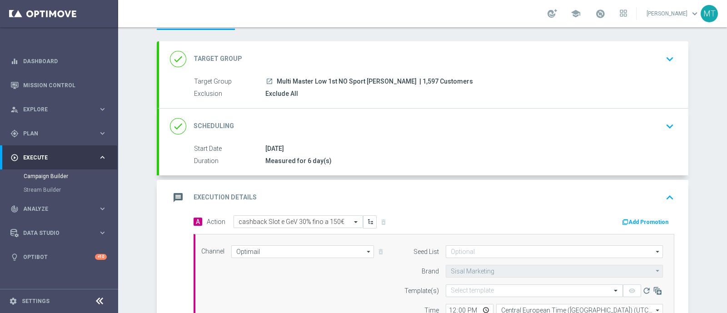
scroll to position [99, 0]
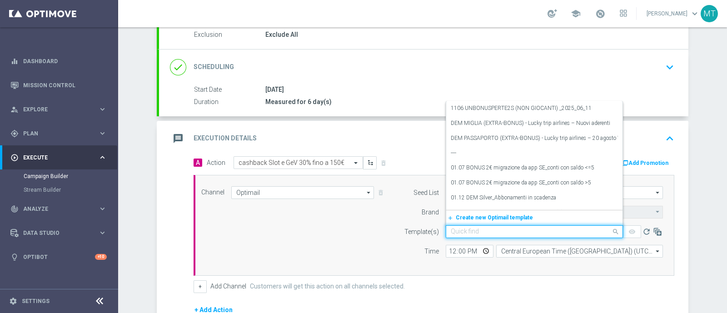
click at [455, 225] on div "Quick find" at bounding box center [534, 231] width 177 height 13
paste input "CBSLOTGV1709 - 2025-09-17"
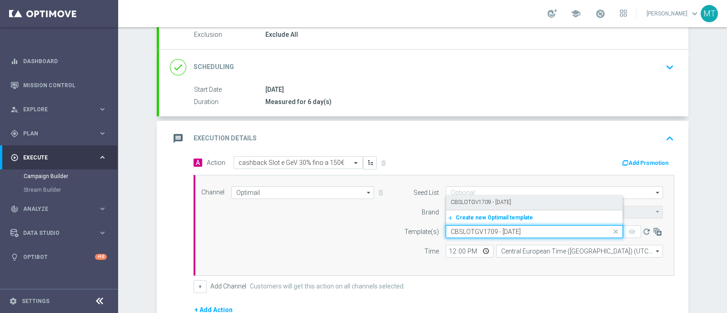
click at [458, 203] on label "CBSLOTGV1709 - 2025-09-17" at bounding box center [481, 202] width 60 height 8
type input "CBSLOTGV1709 - 2025-09-17"
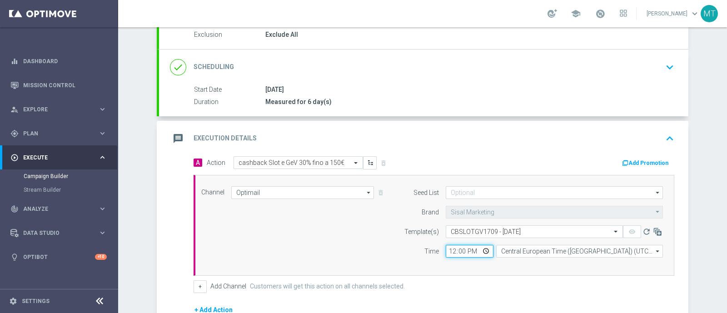
click at [447, 247] on input "12:00" at bounding box center [470, 251] width 48 height 13
type input "18:30"
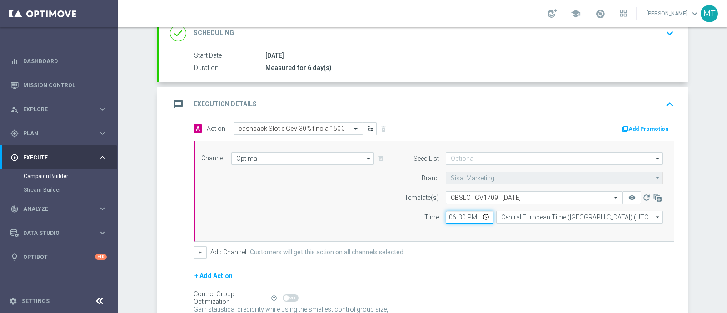
scroll to position [134, 0]
click at [633, 130] on button "Add Promotion" at bounding box center [646, 128] width 50 height 10
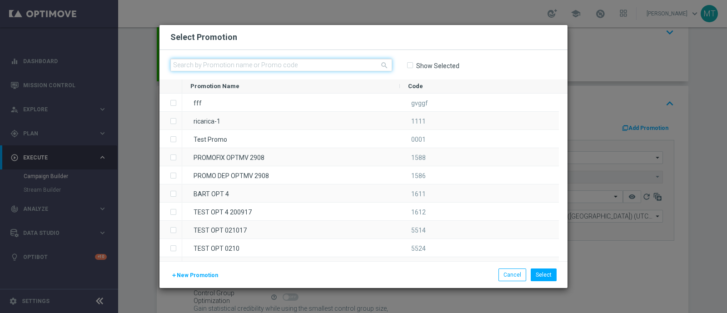
click at [374, 62] on input "text" at bounding box center [281, 65] width 222 height 13
paste input "334984"
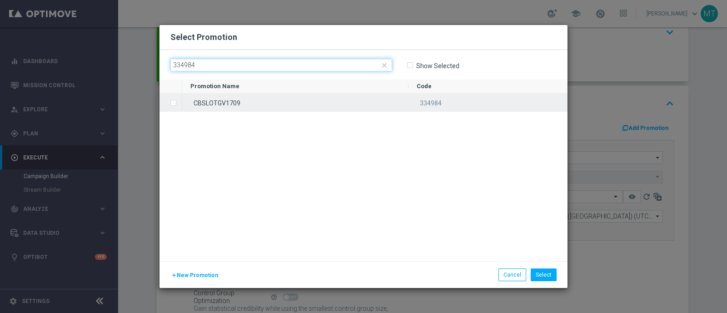
type input "334984"
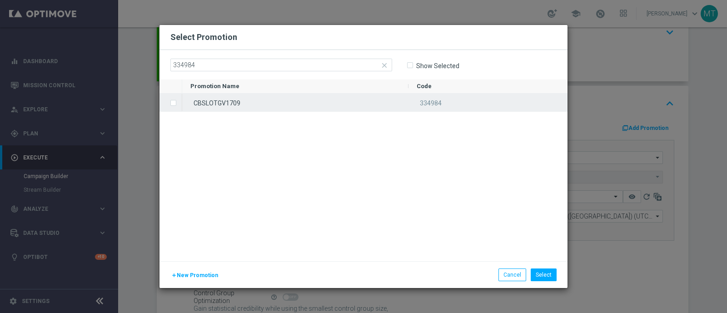
click at [268, 103] on div "CBSLOTGV1709" at bounding box center [295, 103] width 226 height 18
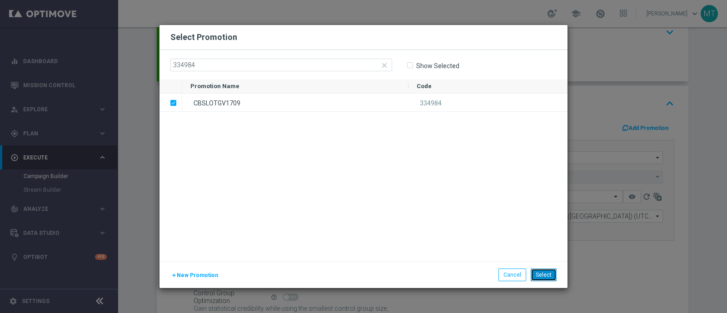
click at [540, 273] on button "Select" at bounding box center [543, 274] width 26 height 13
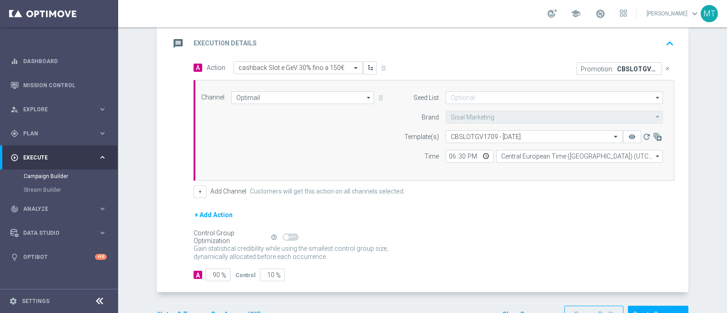
scroll to position [220, 0]
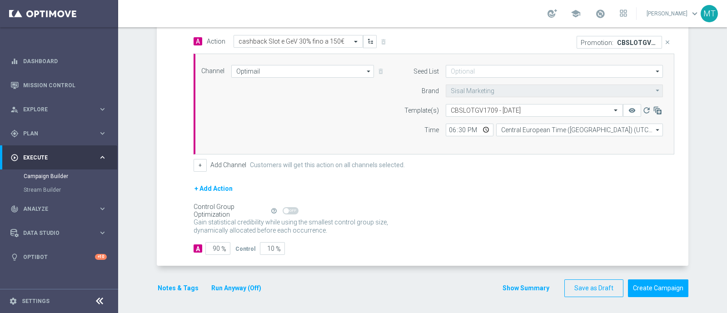
click at [184, 285] on button "Notes & Tags" at bounding box center [178, 287] width 43 height 11
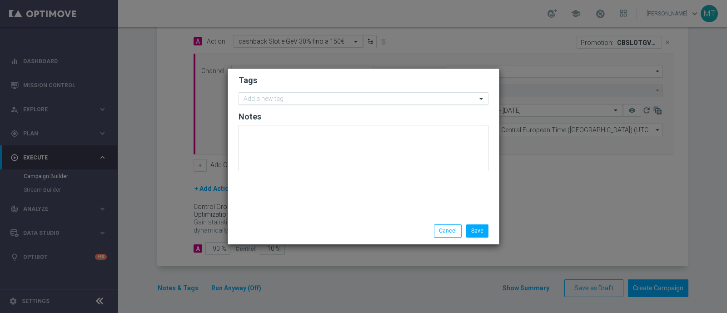
click at [268, 96] on input "text" at bounding box center [359, 99] width 233 height 8
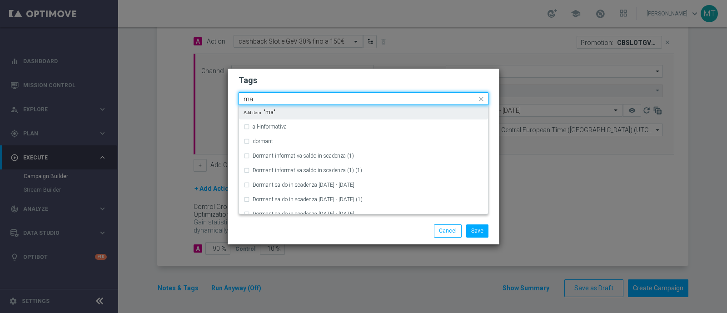
type input "m"
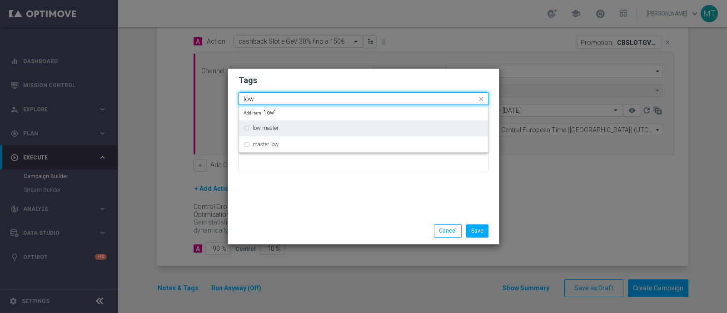
click at [243, 128] on div "low master" at bounding box center [363, 128] width 240 height 15
type input "low"
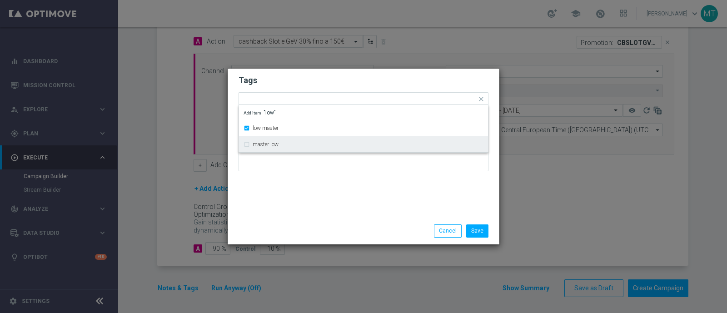
click at [275, 200] on div "Tags Quick find × low master low master master low Add item "low" Notes" at bounding box center [364, 143] width 272 height 149
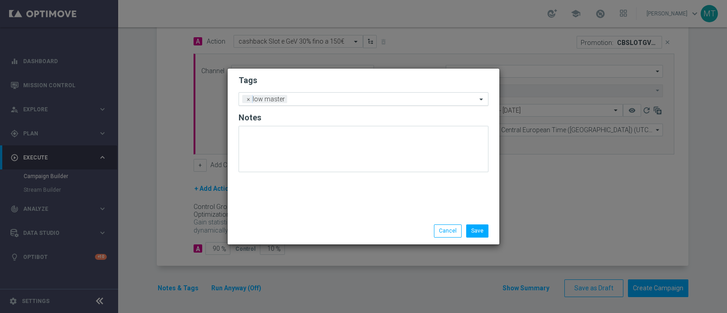
click at [301, 101] on input "text" at bounding box center [384, 100] width 186 height 8
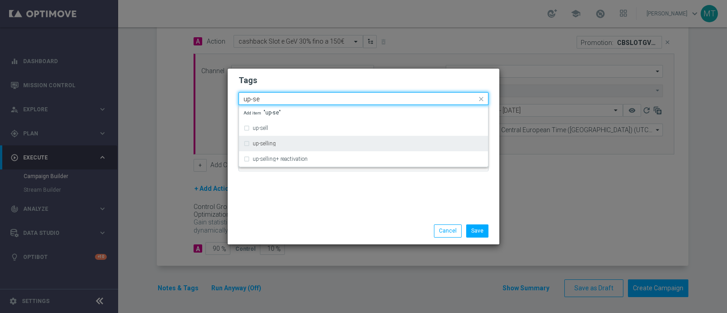
click at [280, 145] on div "up-selling" at bounding box center [368, 143] width 231 height 5
type input "up-se"
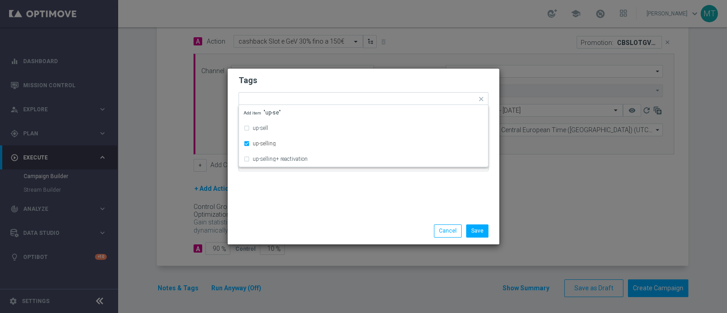
click at [278, 191] on div "Tags Quick find × low master × up-selling up-sell up-selling up-selling+ reacti…" at bounding box center [364, 143] width 272 height 149
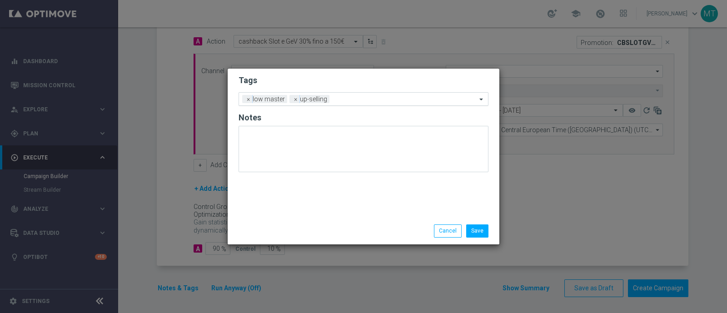
click at [332, 93] on div "Add a new tag × low master × up-selling" at bounding box center [358, 99] width 238 height 13
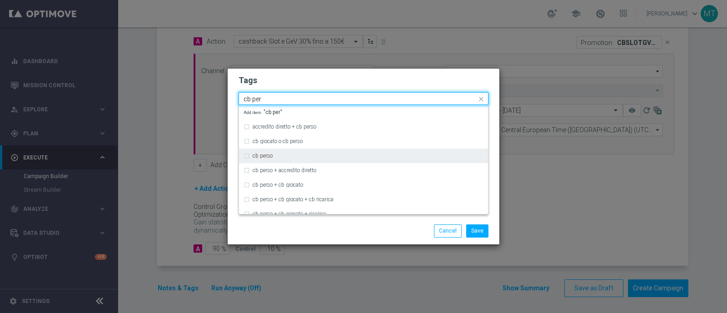
click at [285, 157] on div "cb perso" at bounding box center [368, 155] width 231 height 5
type input "cb per"
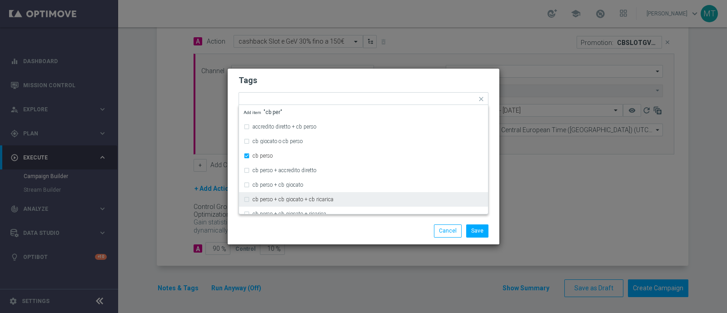
click at [315, 241] on div "Save Cancel" at bounding box center [364, 231] width 272 height 26
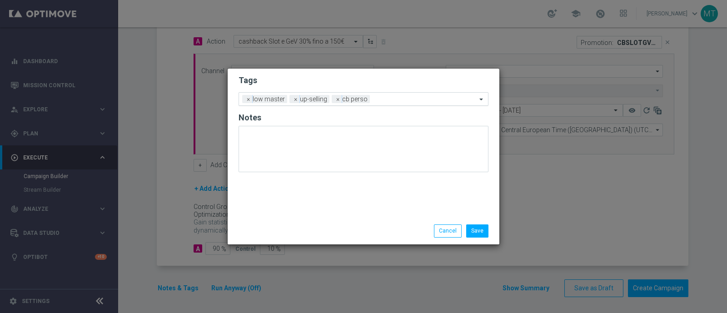
click at [402, 103] on div at bounding box center [424, 100] width 104 height 9
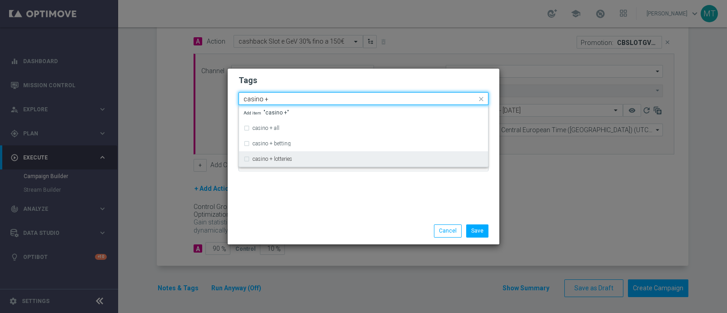
click at [347, 160] on div "casino + lotteries" at bounding box center [368, 158] width 231 height 5
type input "casino +"
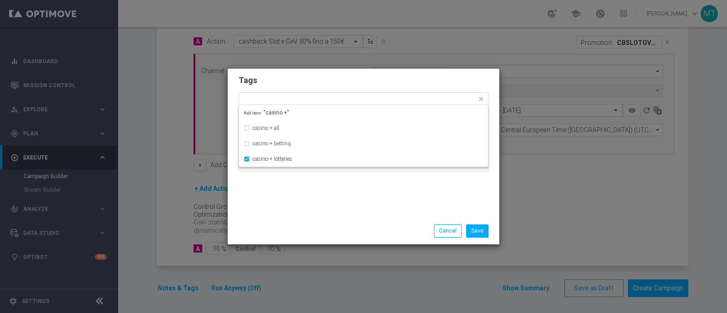
click at [357, 211] on div "Tags Quick find × low master × up-selling × cb perso × casino + lotteries casin…" at bounding box center [364, 143] width 272 height 149
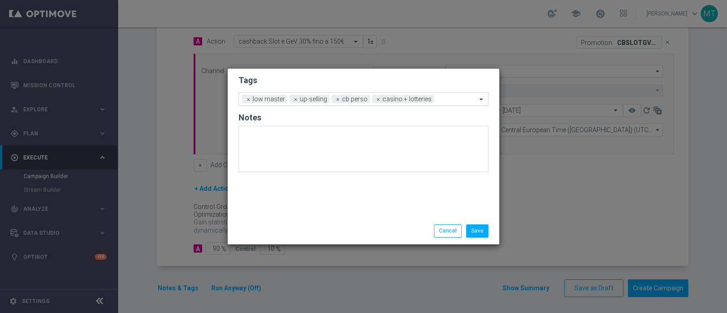
click at [444, 95] on div "Add a new tag × low master × up-selling × cb perso × casino + lotteries" at bounding box center [358, 99] width 238 height 13
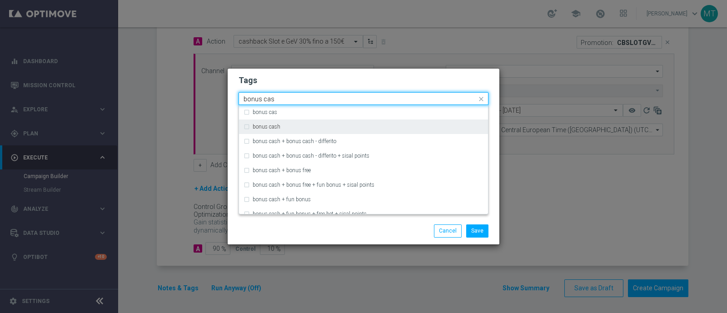
click at [431, 127] on div "bonus cash" at bounding box center [368, 126] width 231 height 5
type input "bonus cas"
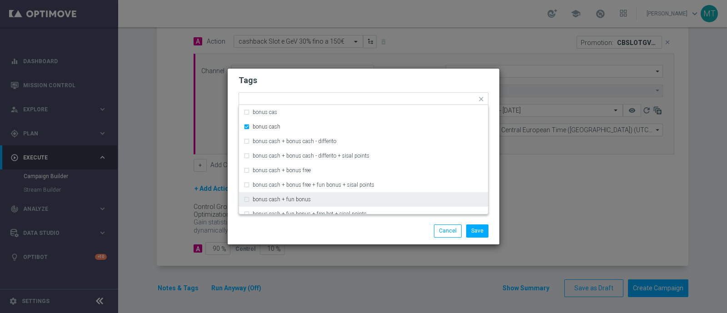
click at [390, 232] on div "Save Cancel" at bounding box center [407, 230] width 176 height 13
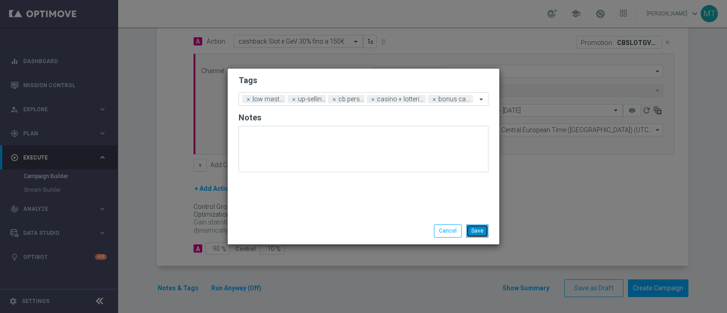
click at [486, 225] on button "Save" at bounding box center [477, 230] width 22 height 13
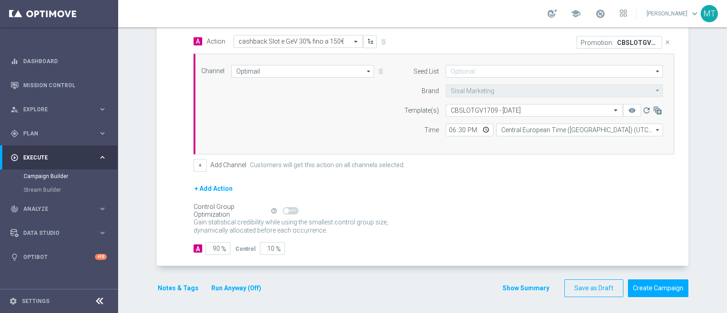
scroll to position [32, 0]
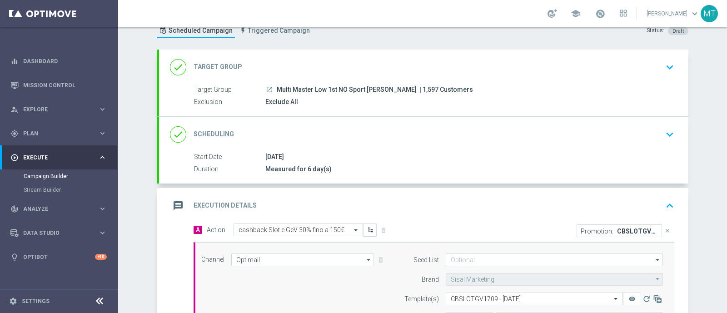
click at [434, 139] on div "done Scheduling keyboard_arrow_down" at bounding box center [423, 134] width 507 height 17
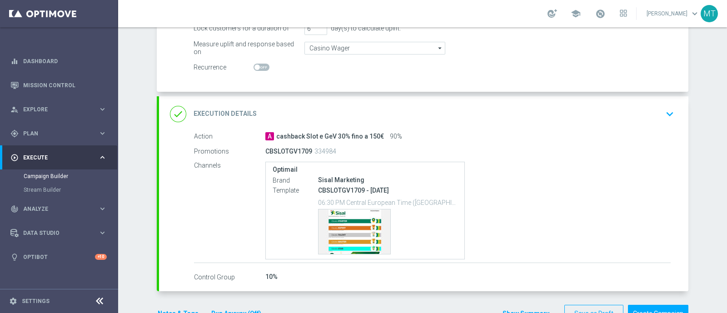
scroll to position [186, 0]
click at [496, 122] on div "done Execution Details keyboard_arrow_down" at bounding box center [423, 113] width 529 height 35
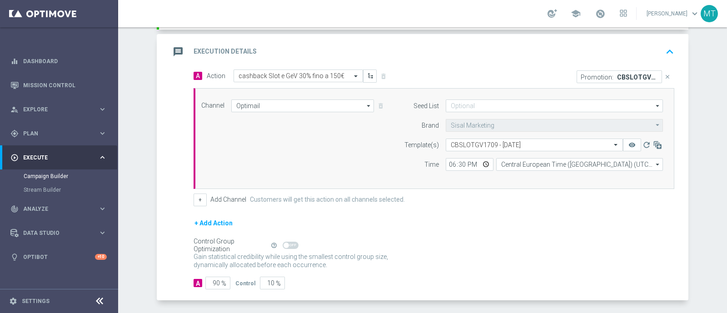
click at [503, 65] on div "message Execution Details keyboard_arrow_up" at bounding box center [423, 51] width 529 height 35
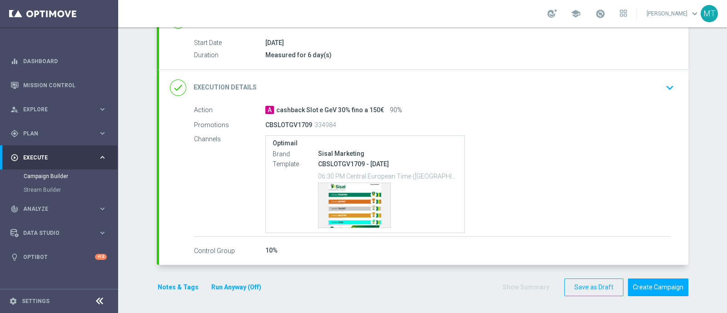
scroll to position [145, 0]
click at [656, 85] on div "done Execution Details keyboard_arrow_down" at bounding box center [423, 87] width 507 height 17
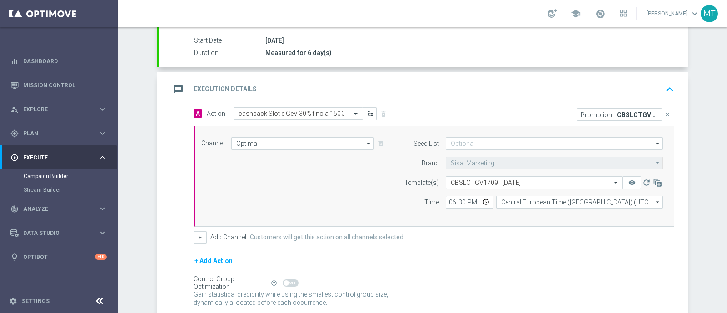
scroll to position [186, 0]
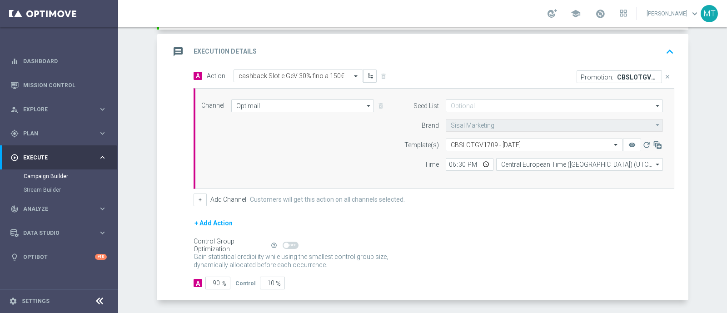
click at [600, 49] on div "message Execution Details keyboard_arrow_up" at bounding box center [423, 51] width 507 height 17
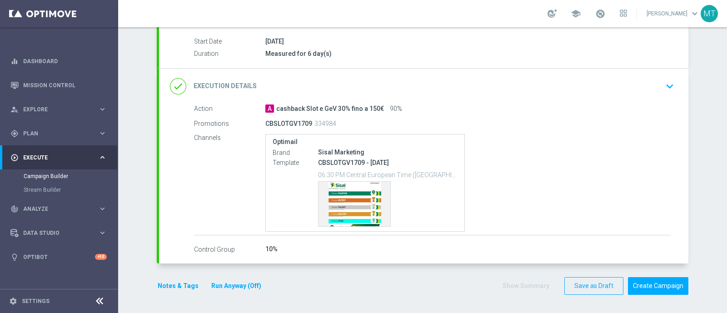
scroll to position [145, 0]
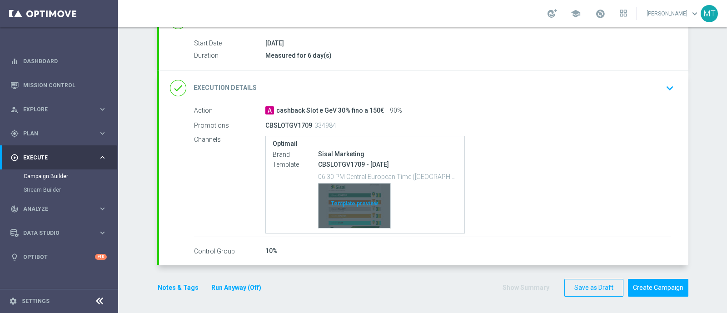
click at [361, 187] on div "Template preview" at bounding box center [354, 205] width 72 height 45
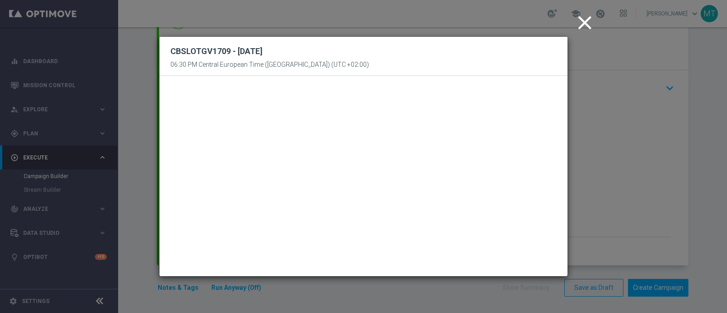
click at [582, 24] on icon "close" at bounding box center [584, 22] width 23 height 23
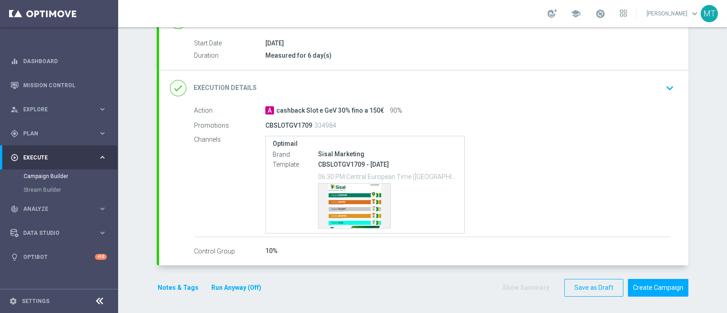
scroll to position [144, 0]
click at [230, 287] on button "Run Anyway (Off)" at bounding box center [236, 288] width 52 height 11
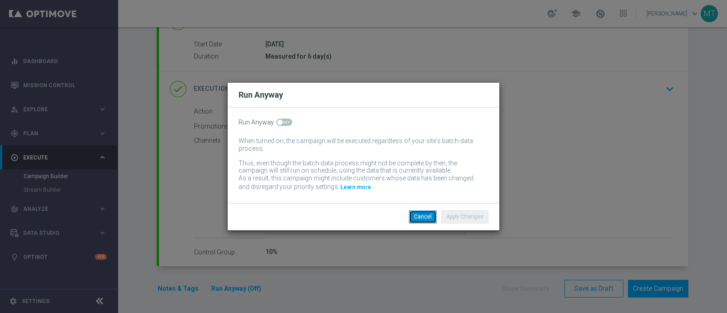
click at [427, 213] on button "Cancel" at bounding box center [423, 216] width 28 height 13
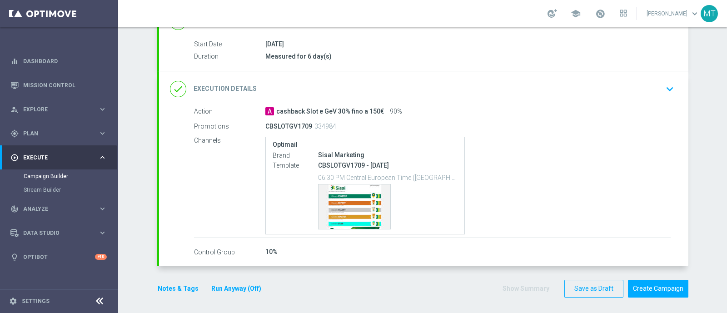
click at [604, 19] on link at bounding box center [600, 14] width 12 height 15
click at [233, 288] on button "Run Anyway (Off)" at bounding box center [236, 288] width 52 height 11
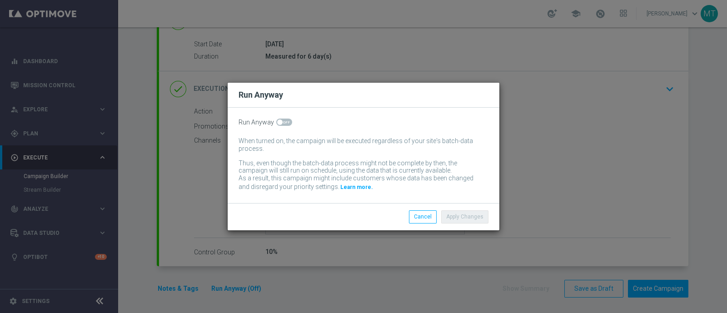
click at [288, 119] on span at bounding box center [284, 122] width 16 height 7
click at [288, 119] on input "checkbox" at bounding box center [284, 122] width 16 height 7
checkbox input "true"
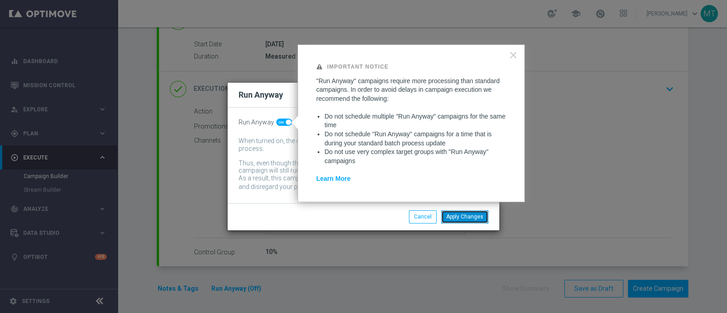
click at [475, 219] on button "Apply Changes" at bounding box center [464, 216] width 47 height 13
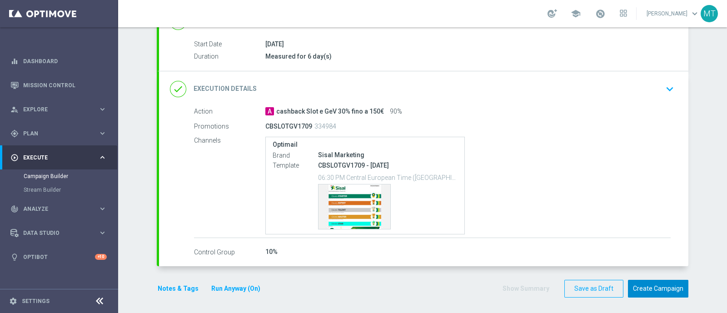
click at [652, 282] on button "Create Campaign" at bounding box center [658, 289] width 60 height 18
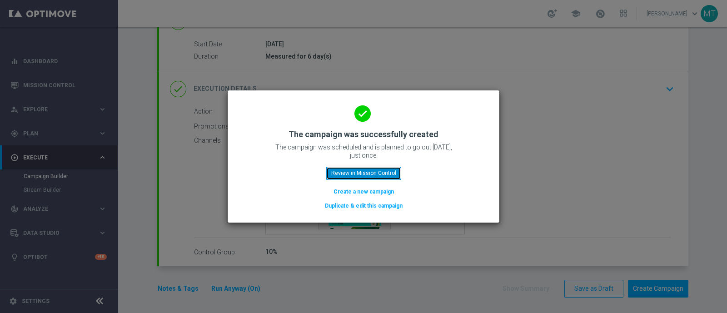
click at [377, 168] on button "Review in Mission Control" at bounding box center [363, 173] width 75 height 13
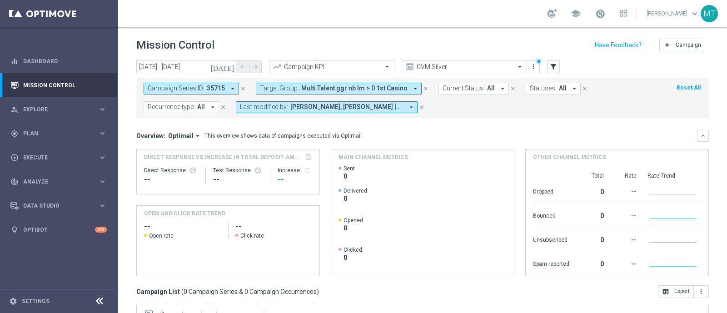
click at [240, 87] on icon "close" at bounding box center [243, 88] width 6 height 6
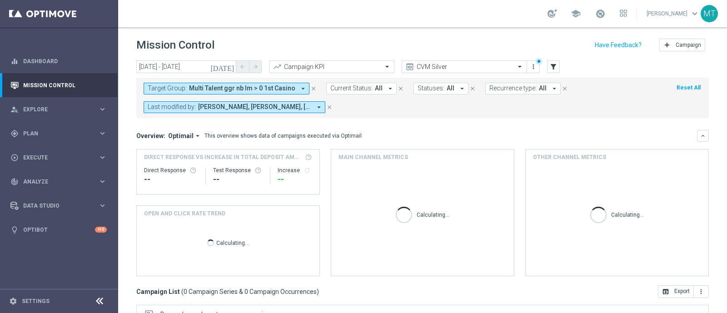
click at [248, 87] on span "Multi Talent ggr nb lm > 0 1st Casino" at bounding box center [242, 88] width 106 height 8
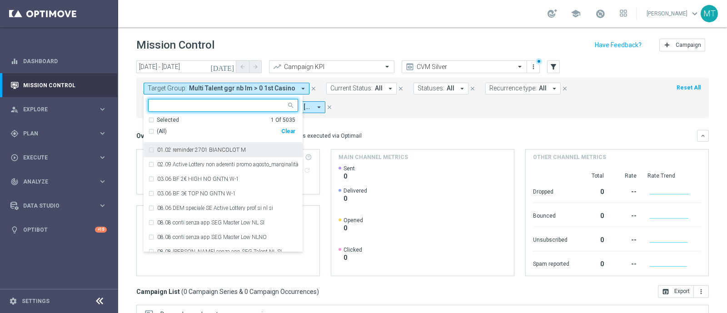
click at [158, 121] on div "Selected" at bounding box center [168, 120] width 22 height 8
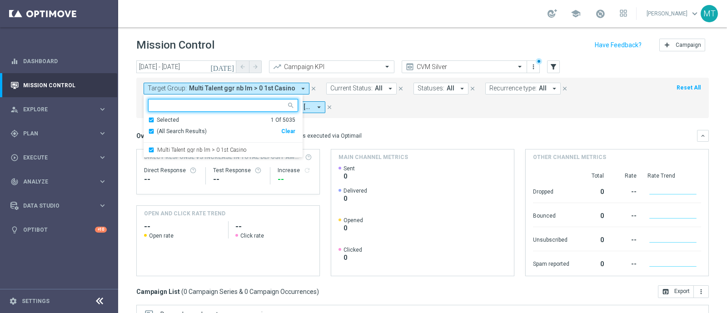
click at [158, 121] on div "Selected" at bounding box center [168, 120] width 22 height 8
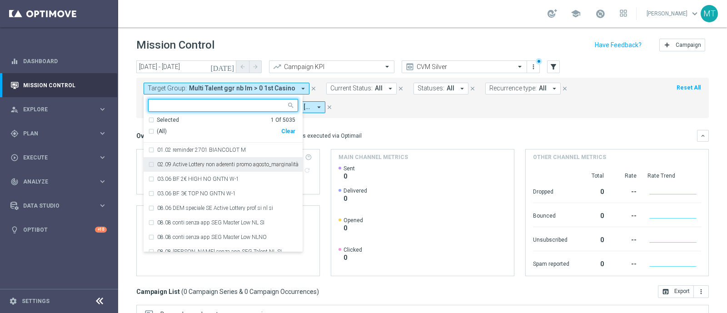
click at [392, 122] on mini-dashboard "Overview: Optimail arrow_drop_down This overview shows data of campaigns execut…" at bounding box center [422, 201] width 572 height 167
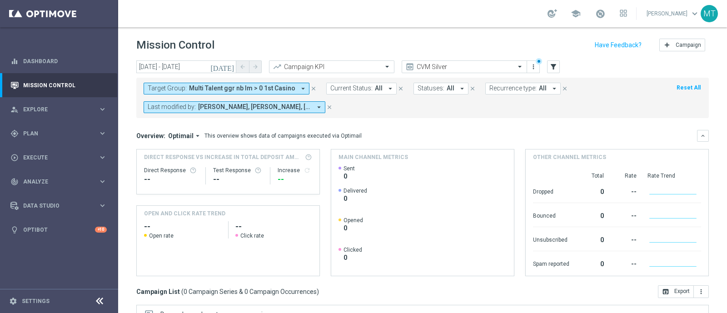
click at [214, 88] on span "Multi Talent ggr nb lm > 0 1st Casino" at bounding box center [242, 88] width 106 height 8
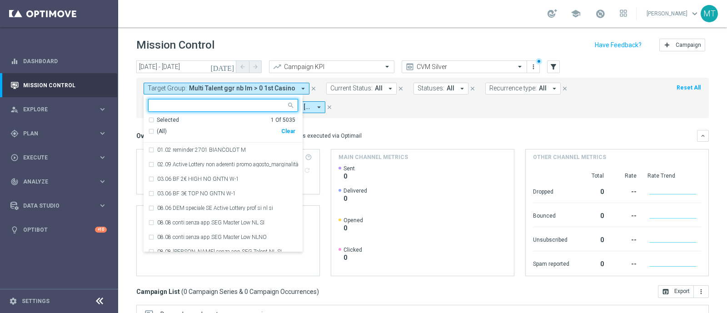
click at [151, 130] on div "(All)" at bounding box center [214, 132] width 133 height 8
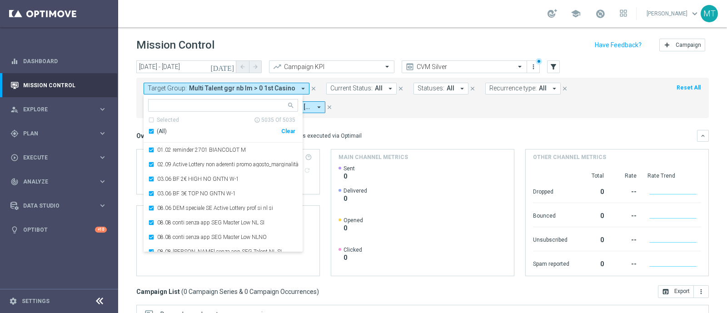
click at [154, 132] on div "(All)" at bounding box center [214, 132] width 133 height 8
click at [382, 114] on div "Target Group: Multi Talent ggr nb lm > 0 1st Casino arrow_drop_down Selected 0 …" at bounding box center [422, 98] width 572 height 40
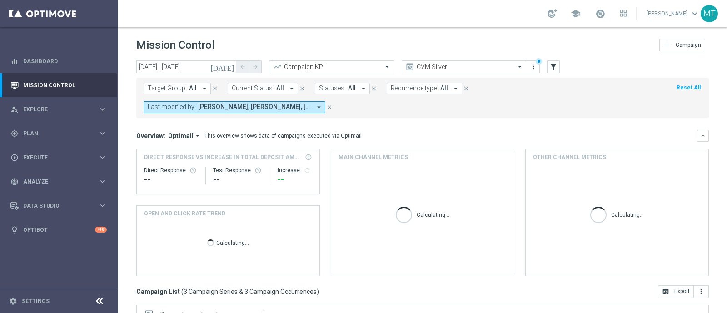
scroll to position [159, 0]
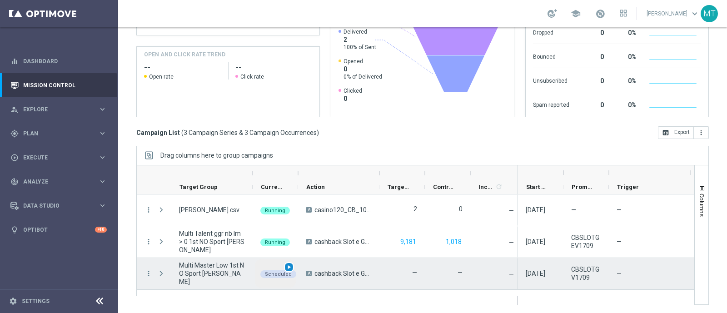
click at [289, 267] on span "play_arrow" at bounding box center [289, 267] width 6 height 6
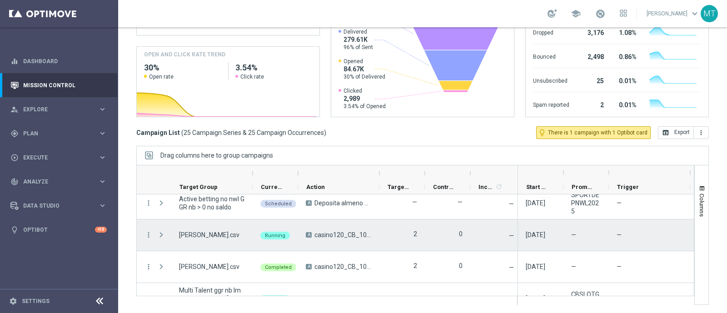
scroll to position [693, 0]
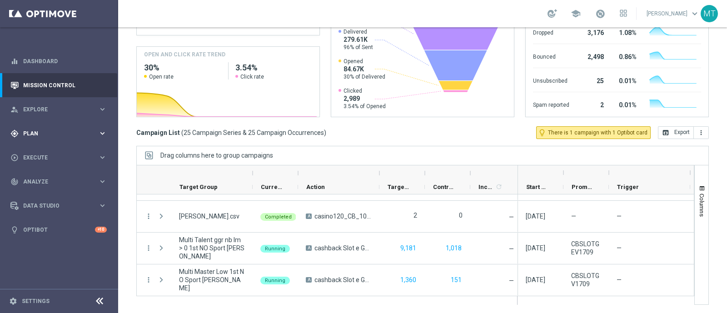
click at [49, 132] on span "Plan" at bounding box center [60, 133] width 75 height 5
click at [41, 180] on span "Templates" at bounding box center [56, 179] width 65 height 5
click at [37, 144] on div "gps_fixed Plan keyboard_arrow_right" at bounding box center [58, 133] width 117 height 24
click at [33, 135] on span "Plan" at bounding box center [60, 133] width 75 height 5
click at [41, 153] on link "Target Groups" at bounding box center [59, 152] width 71 height 7
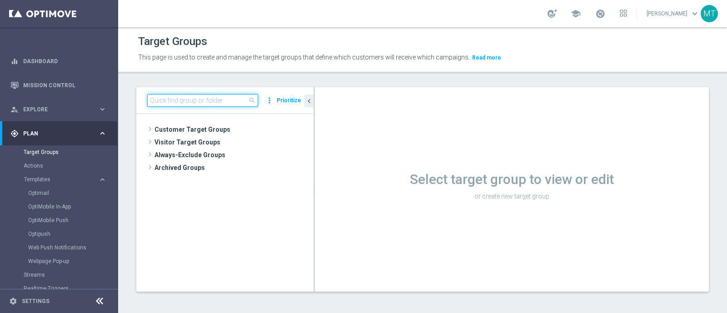
click at [164, 102] on input at bounding box center [202, 100] width 111 height 13
paste input "Multi Master Low 1st NO Sport NO [PERSON_NAME]"
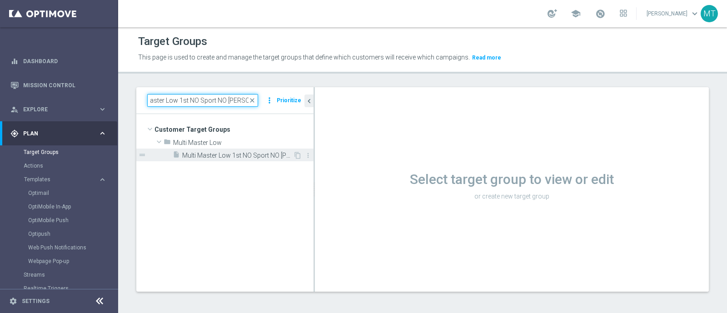
type input "Multi Master Low 1st NO Sport NO [PERSON_NAME]"
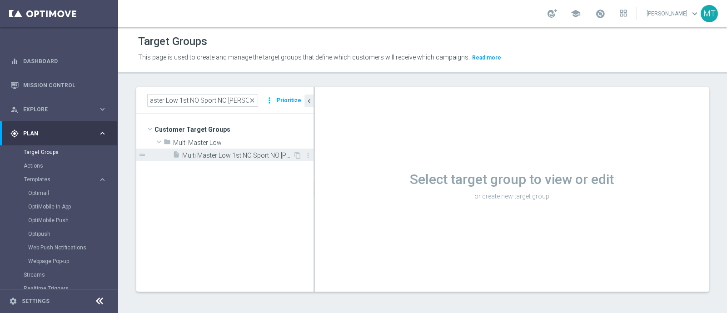
click at [259, 156] on span "Multi Master Low 1st NO Sport NO [PERSON_NAME]" at bounding box center [237, 156] width 111 height 8
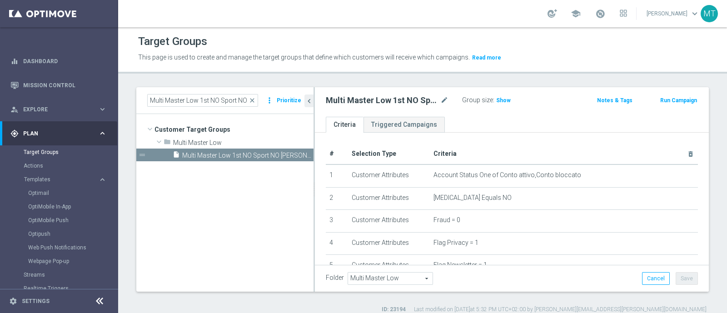
click at [661, 97] on button "Run Campaign" at bounding box center [678, 100] width 39 height 10
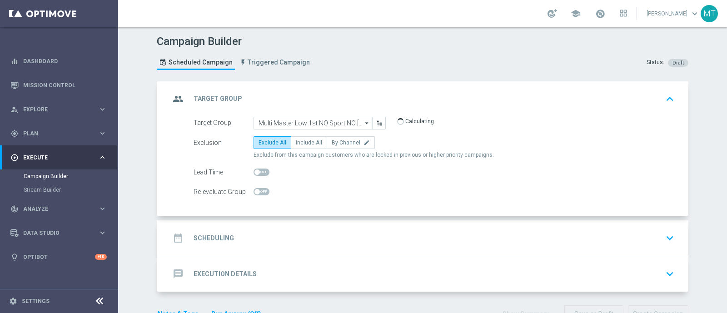
click at [326, 225] on div "date_range Scheduling keyboard_arrow_down" at bounding box center [423, 237] width 529 height 35
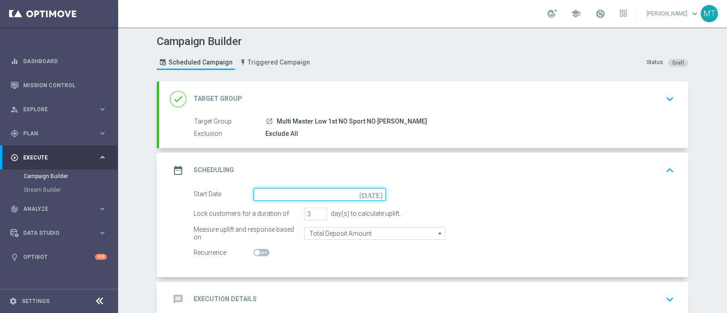
click at [268, 196] on input at bounding box center [319, 194] width 132 height 13
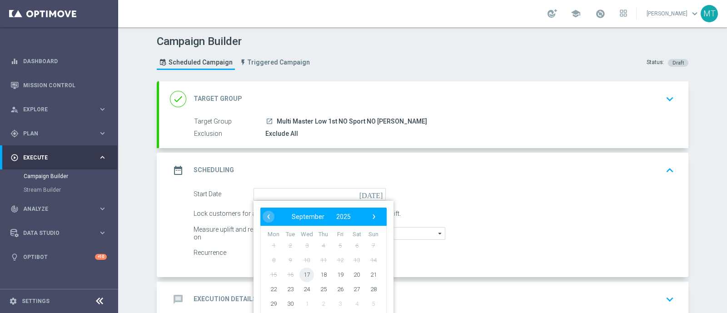
click at [303, 269] on span "17" at bounding box center [306, 274] width 15 height 15
type input "17 Sep 2025"
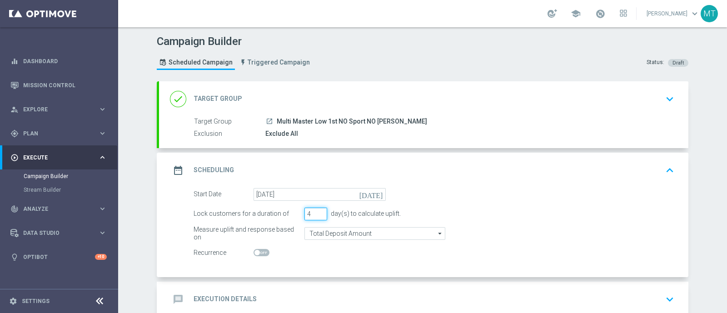
click at [317, 209] on input "4" at bounding box center [315, 214] width 23 height 13
click at [317, 209] on input "5" at bounding box center [315, 214] width 23 height 13
type input "6"
click at [317, 209] on input "6" at bounding box center [315, 214] width 23 height 13
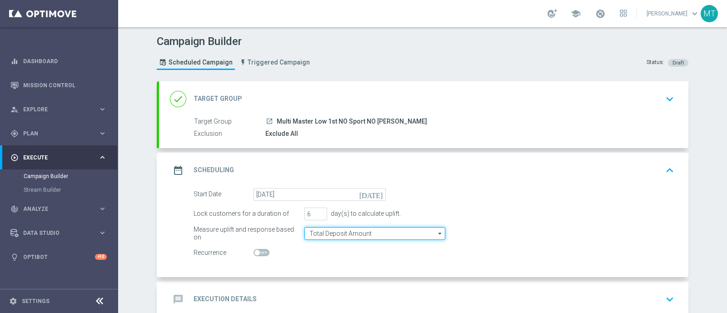
click at [322, 237] on input "Total Deposit Amount" at bounding box center [374, 233] width 141 height 13
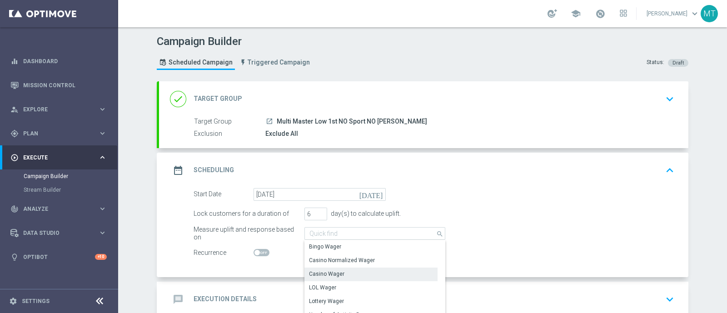
click at [323, 276] on div "Casino Wager" at bounding box center [326, 274] width 35 height 8
type input "Casino Wager"
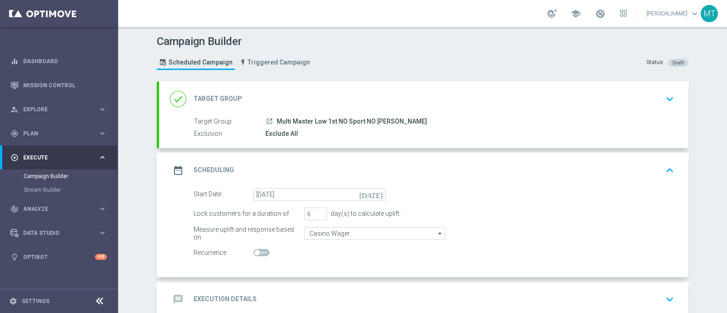
scroll to position [52, 0]
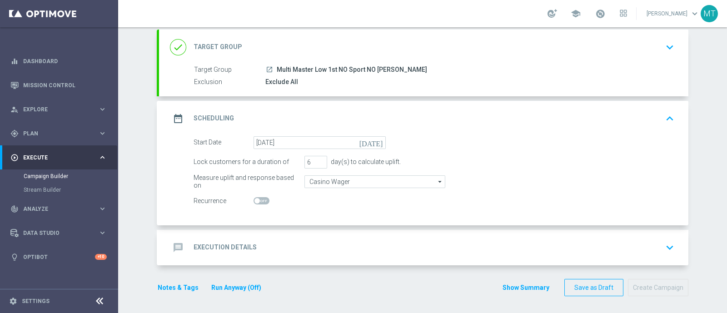
click at [274, 239] on div "message Execution Details keyboard_arrow_down" at bounding box center [423, 247] width 507 height 17
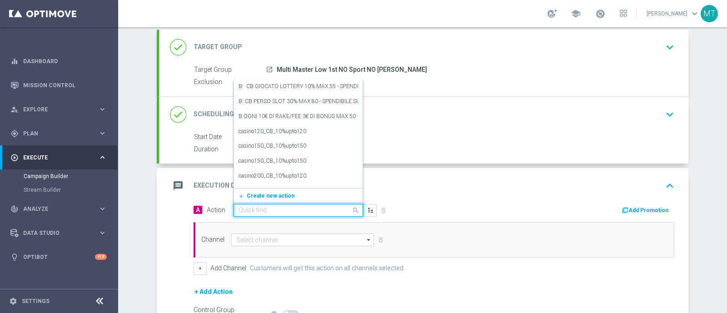
click at [247, 209] on input "text" at bounding box center [288, 211] width 101 height 8
paste input "Ricarica e ricevi il 20% fino a 100€ Slot e GeV"
type input "Ricarica e ricevi il 20% fino a 100€ Slot e GeV"
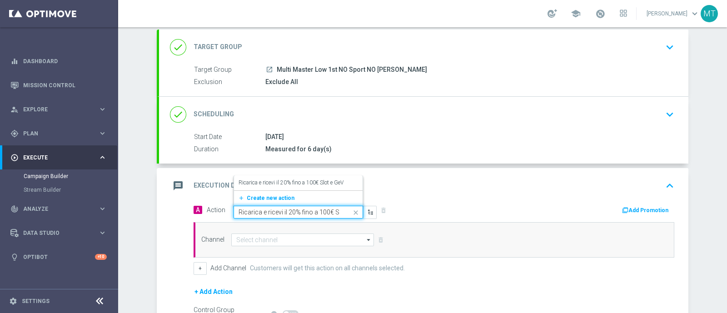
scroll to position [0, 22]
click at [248, 180] on label "Ricarica e ricevi il 20% fino a 100€ Slot e GeV" at bounding box center [290, 183] width 105 height 8
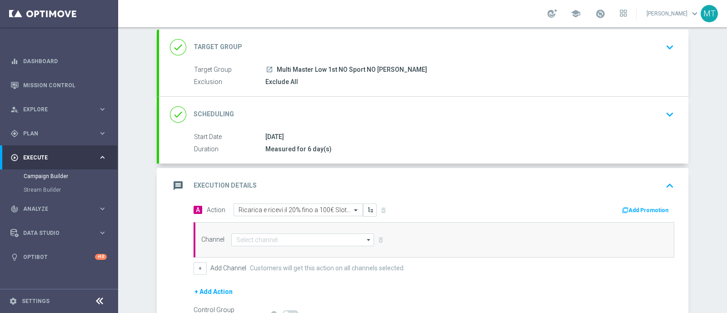
scroll to position [0, 0]
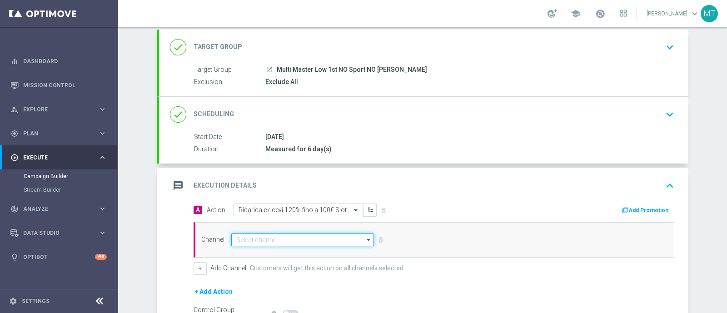
click at [316, 239] on input at bounding box center [302, 239] width 143 height 13
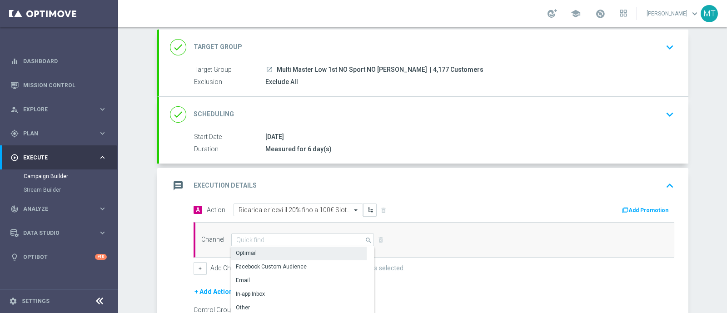
click at [293, 251] on div "Optimail" at bounding box center [298, 253] width 135 height 13
type input "Optimail"
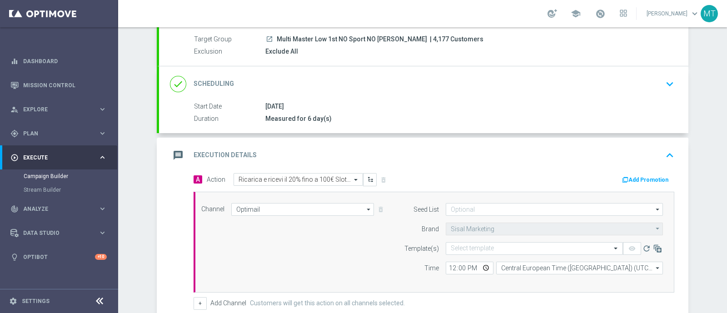
scroll to position [75, 0]
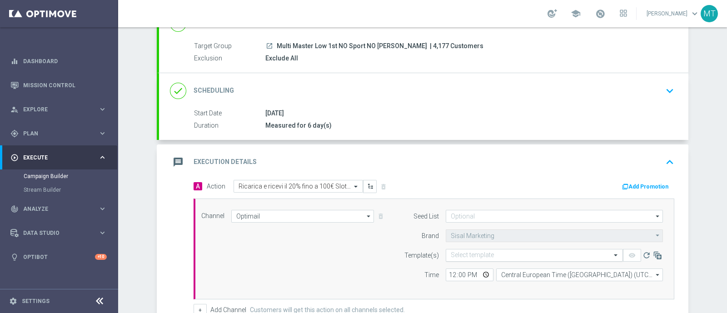
click at [473, 252] on input "text" at bounding box center [525, 256] width 149 height 8
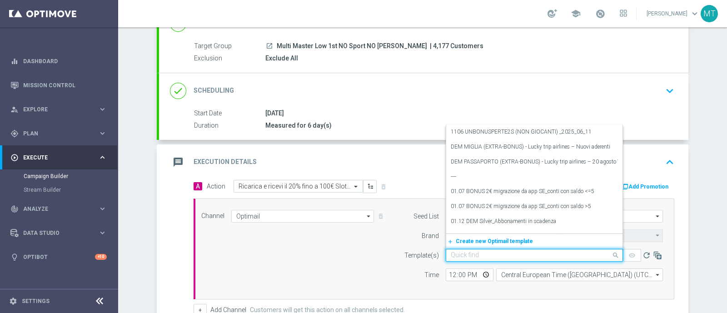
paste input "RICSLOTGV1709 - 2025-09-17"
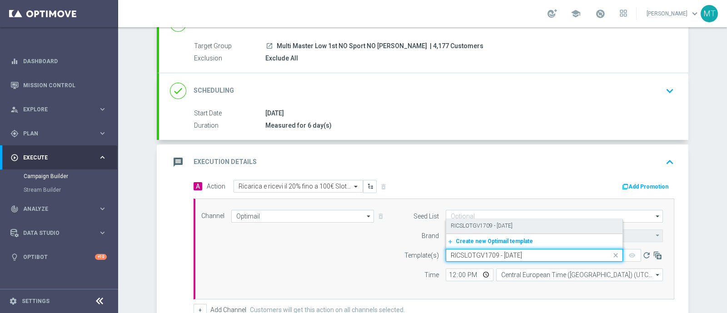
click at [464, 226] on label "RICSLOTGV1709 - 2025-09-17" at bounding box center [482, 226] width 62 height 8
type input "RICSLOTGV1709 - 2025-09-17"
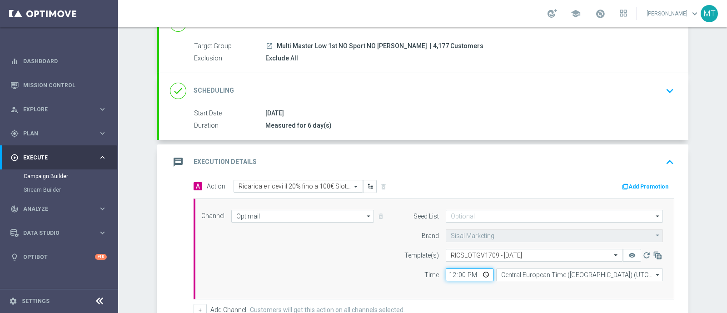
click at [446, 278] on input "12:00" at bounding box center [470, 274] width 48 height 13
type input "19:00"
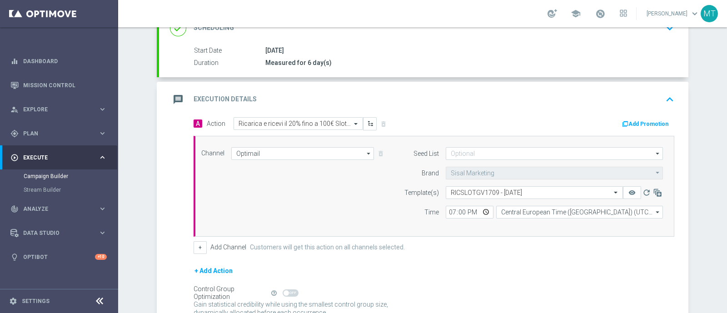
click at [629, 124] on button "Add Promotion" at bounding box center [646, 124] width 50 height 10
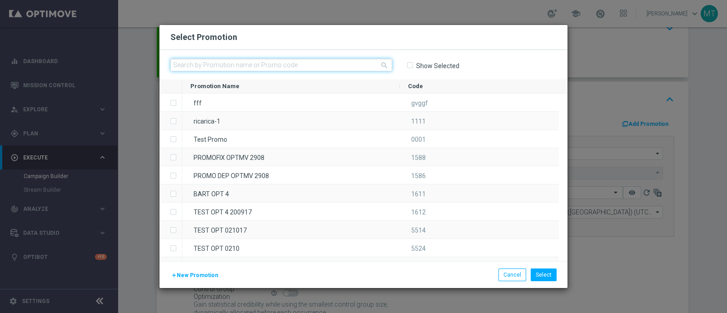
click at [337, 61] on input "text" at bounding box center [281, 65] width 222 height 13
paste input "334989"
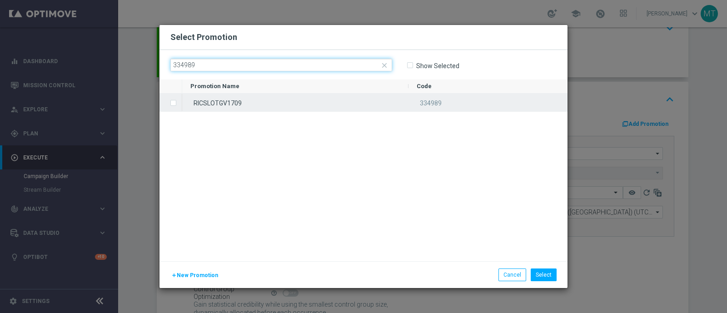
type input "334989"
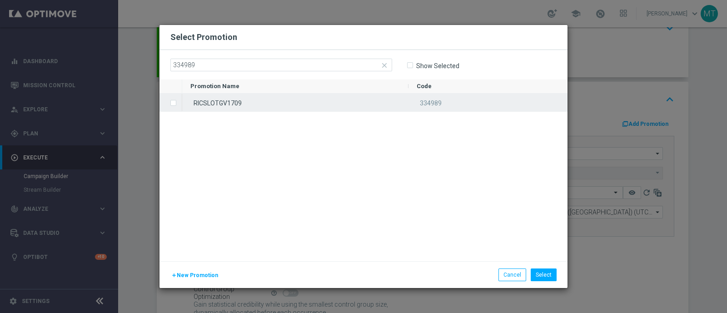
click at [219, 106] on div "RICSLOTGV1709" at bounding box center [295, 103] width 226 height 18
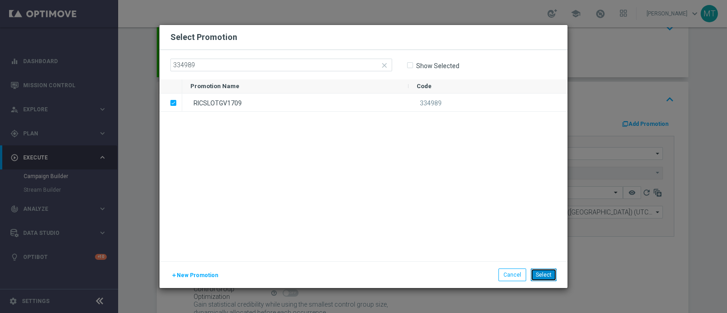
click at [551, 269] on button "Select" at bounding box center [543, 274] width 26 height 13
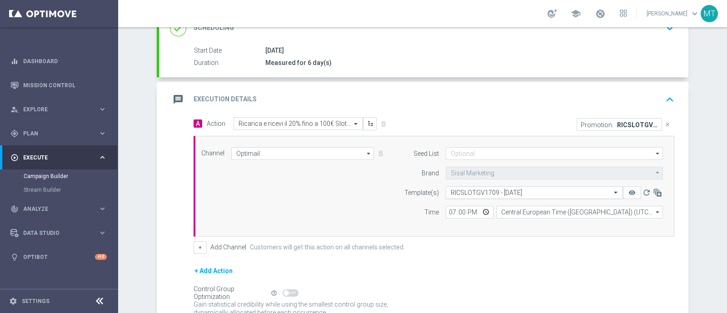
scroll to position [220, 0]
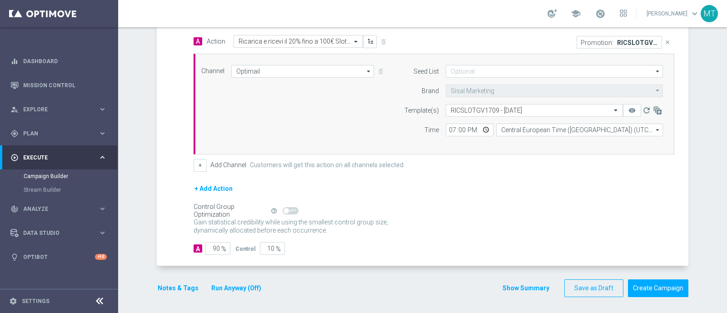
click at [177, 284] on button "Notes & Tags" at bounding box center [178, 287] width 43 height 11
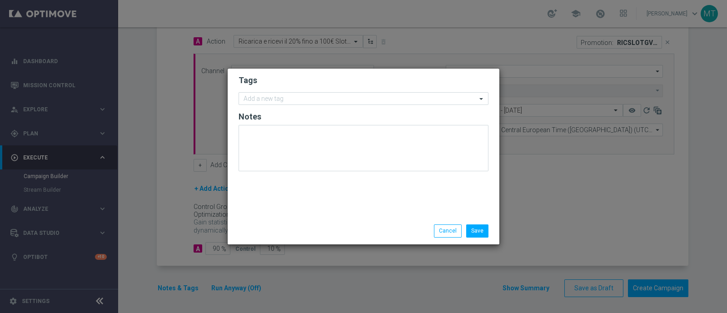
click at [275, 88] on form "Tags Add a new tag Notes" at bounding box center [363, 125] width 250 height 105
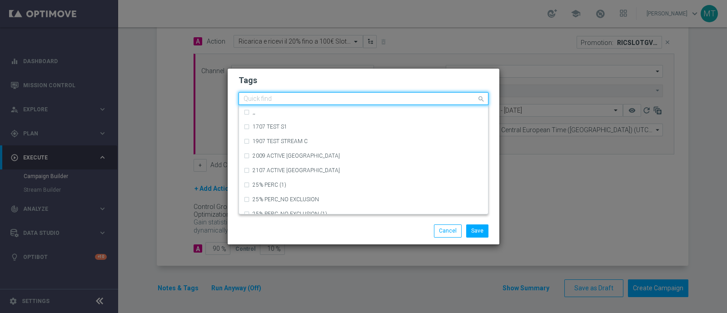
click at [277, 97] on input "text" at bounding box center [359, 99] width 233 height 8
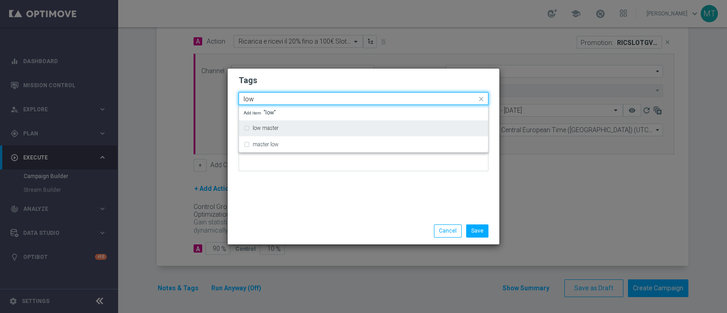
click at [282, 124] on div "low master" at bounding box center [363, 128] width 240 height 15
type input "low"
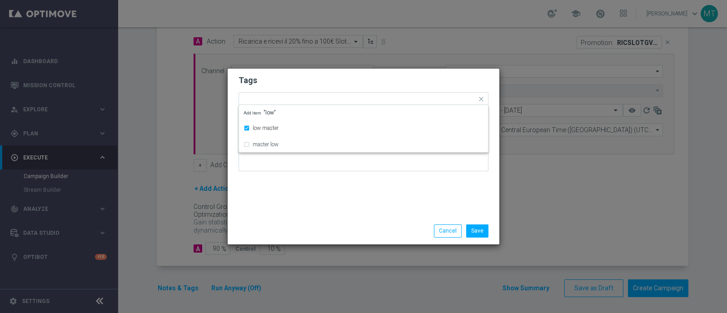
click at [259, 280] on modal-container "Tags Quick find × low master low master master low Add item "low" Notes Save Ca…" at bounding box center [363, 156] width 727 height 313
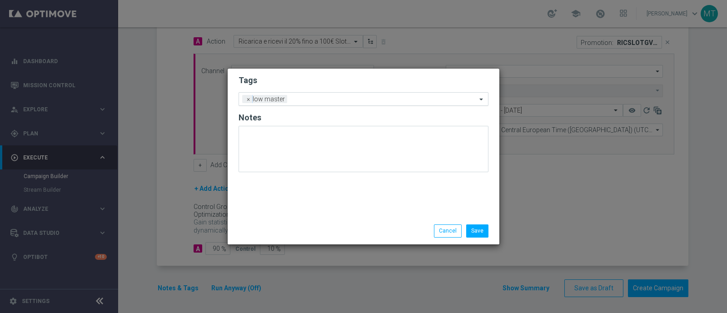
click at [294, 100] on input "text" at bounding box center [384, 100] width 186 height 8
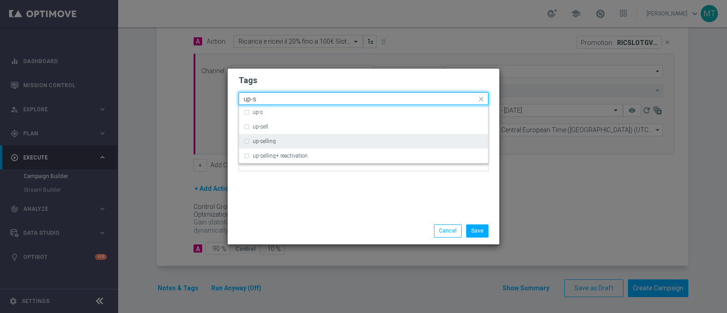
click at [298, 141] on div "up-selling" at bounding box center [368, 141] width 231 height 5
type input "up-s"
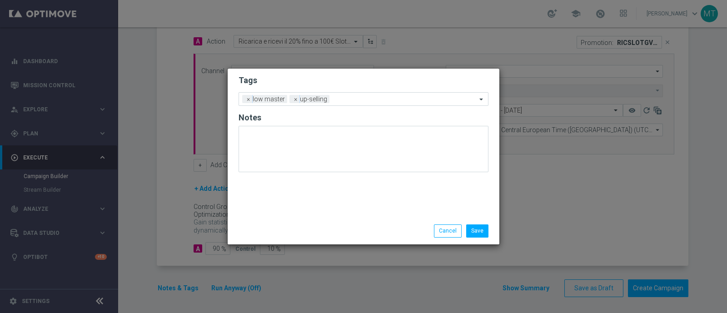
click at [305, 172] on div at bounding box center [363, 152] width 250 height 53
click at [341, 101] on input "text" at bounding box center [405, 100] width 144 height 8
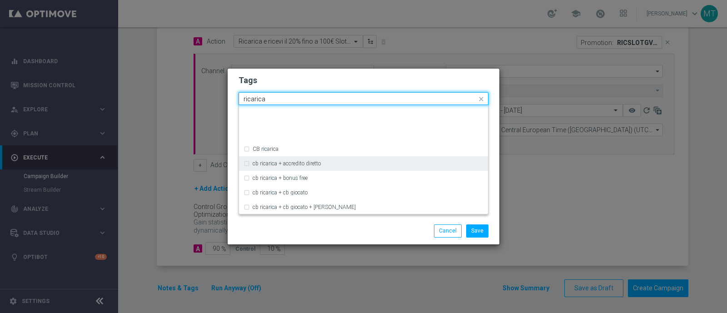
scroll to position [219, 0]
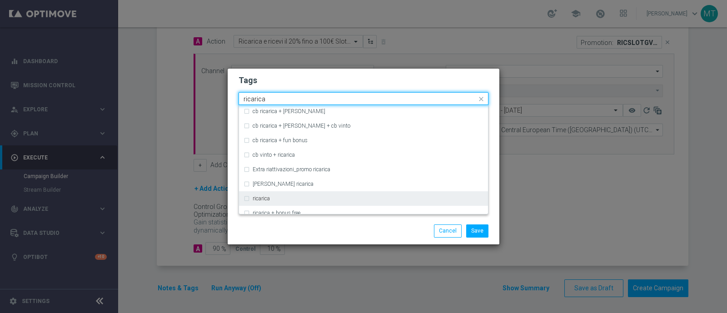
click at [320, 194] on div "ricarica" at bounding box center [363, 198] width 240 height 15
type input "ricarica"
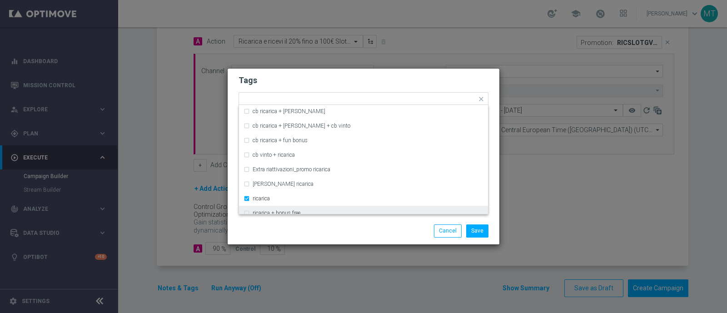
click at [335, 226] on div "Save Cancel" at bounding box center [407, 230] width 176 height 13
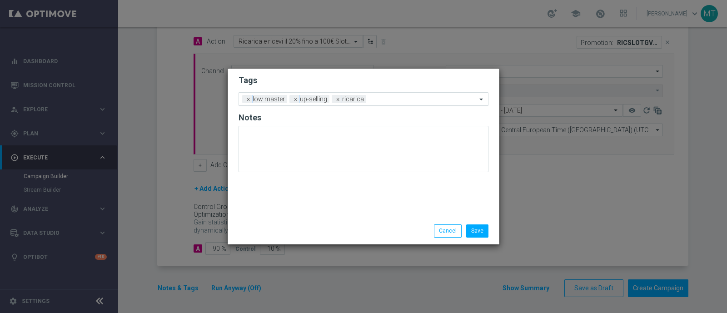
click at [391, 99] on input "text" at bounding box center [423, 100] width 107 height 8
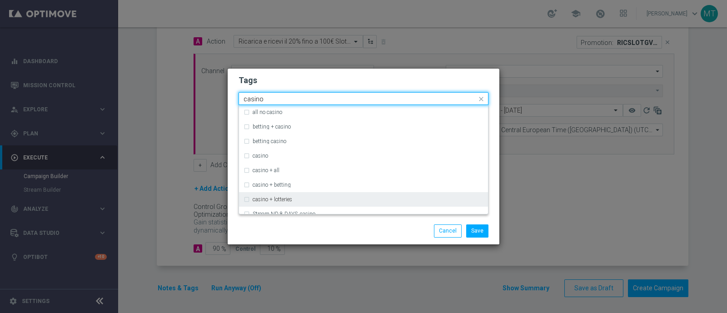
click at [372, 195] on div "casino + lotteries" at bounding box center [363, 199] width 240 height 15
type input "casino"
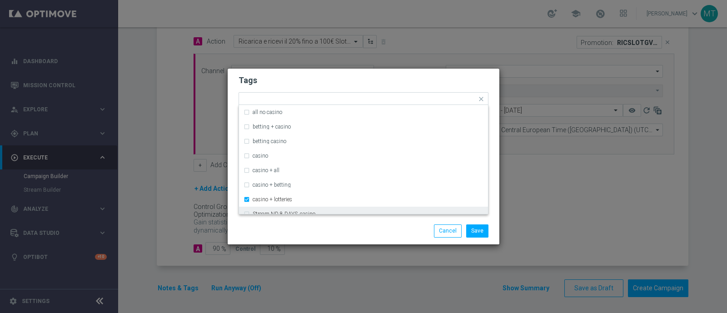
click at [366, 225] on div "Save Cancel" at bounding box center [407, 230] width 176 height 13
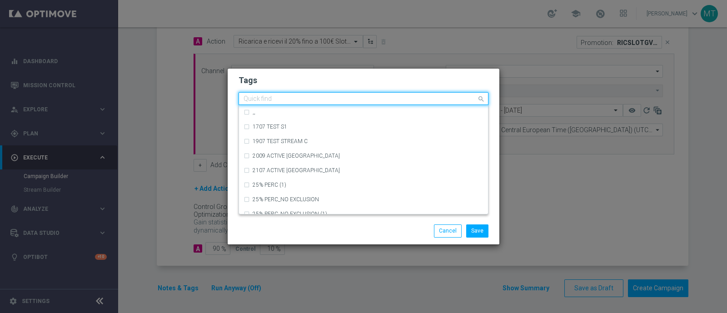
click at [441, 100] on input "text" at bounding box center [359, 99] width 233 height 8
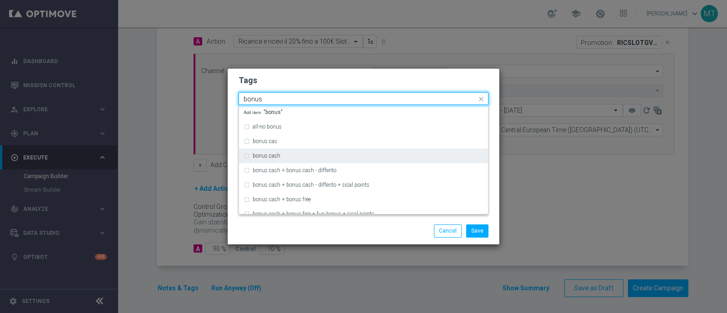
click at [420, 155] on div "bonus cash" at bounding box center [368, 155] width 231 height 5
type input "bonus"
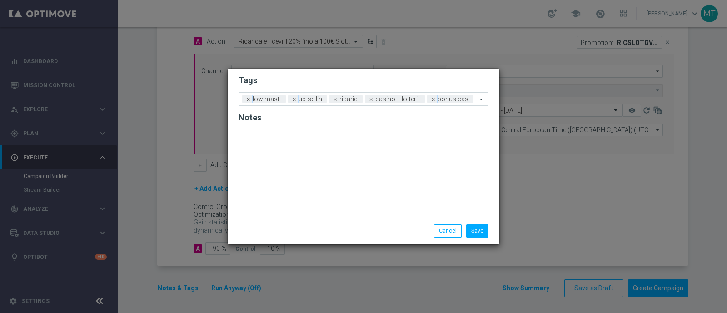
click at [390, 231] on div "Save Cancel" at bounding box center [407, 230] width 176 height 13
click at [485, 232] on button "Save" at bounding box center [477, 230] width 22 height 13
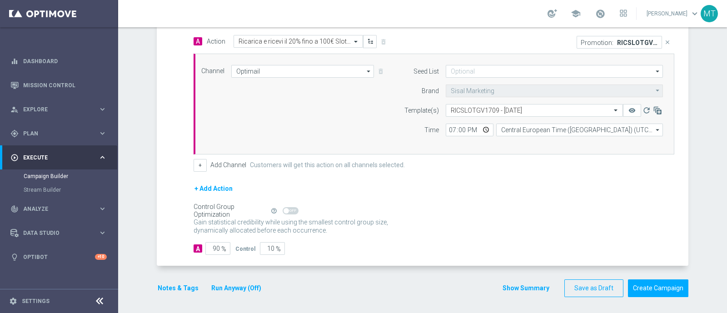
scroll to position [0, 0]
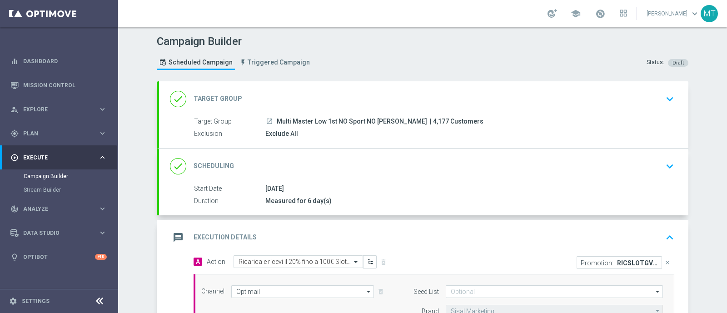
click at [443, 118] on span "| 4,177 Customers" at bounding box center [457, 122] width 54 height 8
click at [497, 127] on div "Target Group launch Multi Master Low 1st NO Sport NO saldo lm | 4,177 Customers…" at bounding box center [423, 128] width 529 height 22
click at [599, 105] on div "done Target Group keyboard_arrow_down" at bounding box center [423, 98] width 507 height 17
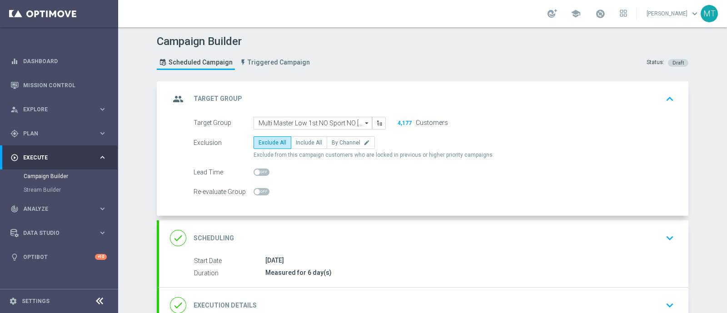
scroll to position [54, 0]
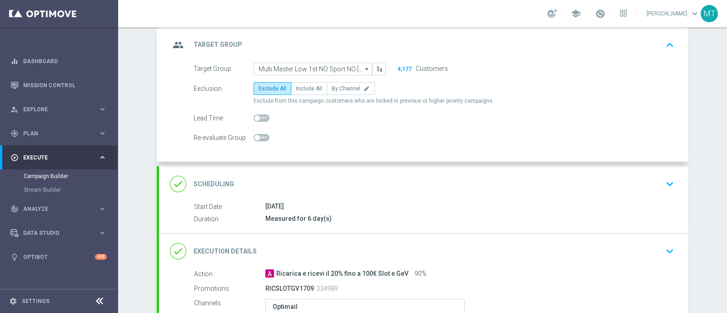
click at [410, 228] on div "Start Date 17 Sep 2025 Duration Measured for 6 day(s) Start Date 17 Sep 2025 to…" at bounding box center [423, 217] width 529 height 31
click at [406, 219] on div "Measured for 6 day(s)" at bounding box center [467, 218] width 405 height 9
click at [654, 182] on div "done Scheduling keyboard_arrow_down" at bounding box center [423, 183] width 507 height 17
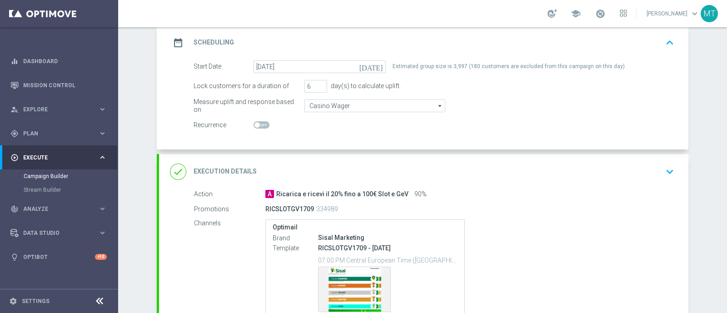
scroll to position [129, 0]
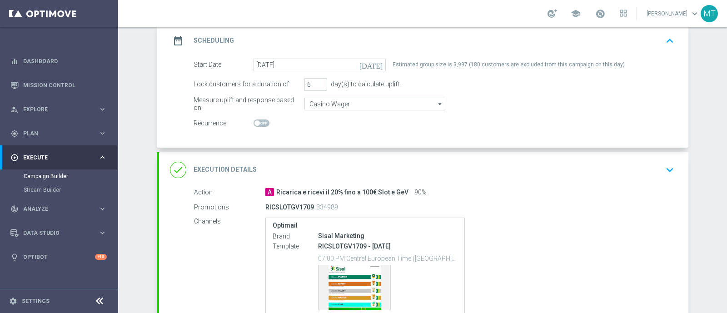
click at [488, 188] on div "A Ricarica e ricevi il 20% fino a 100€ Slot e GeV 90%" at bounding box center [467, 192] width 405 height 9
click at [545, 168] on div "done Execution Details keyboard_arrow_down" at bounding box center [423, 169] width 507 height 17
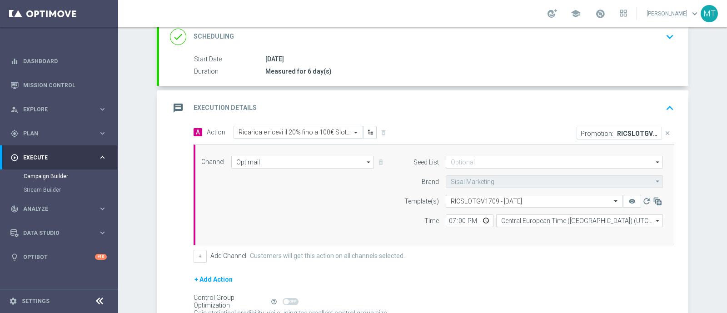
click at [459, 127] on div "Promotion: RICSLOTGV1709 close" at bounding box center [557, 133] width 247 height 14
click at [491, 78] on div "Start Date 17 Sep 2025 Duration Measured for 6 day(s) Start Date 17 Sep 2025 to…" at bounding box center [423, 70] width 529 height 31
click at [663, 105] on icon "keyboard_arrow_up" at bounding box center [670, 108] width 14 height 14
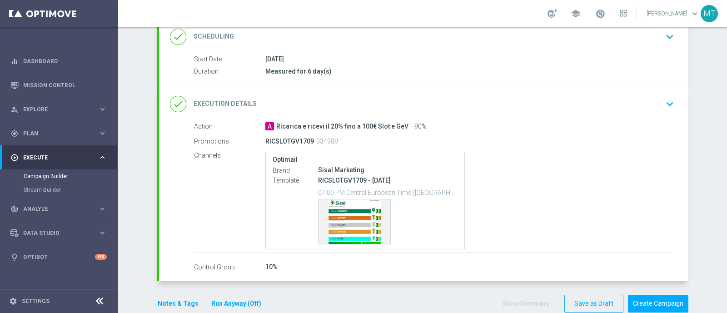
click at [492, 116] on div "done Execution Details keyboard_arrow_down" at bounding box center [423, 103] width 529 height 35
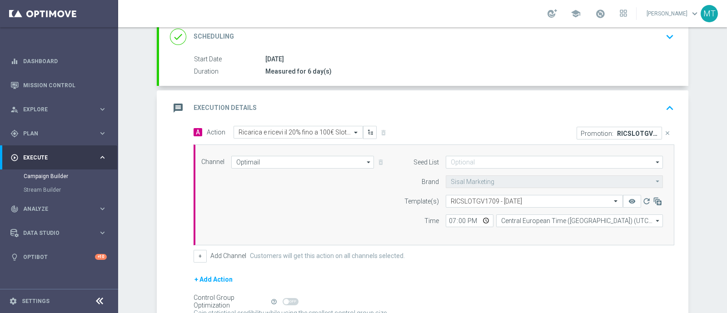
click at [592, 114] on div "message Execution Details keyboard_arrow_up" at bounding box center [423, 107] width 507 height 17
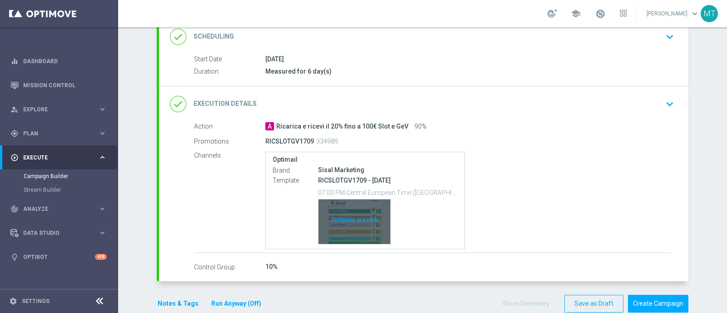
click at [338, 236] on div "Template preview" at bounding box center [354, 221] width 72 height 45
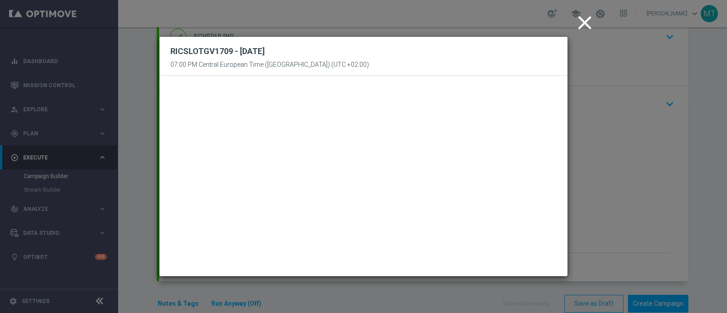
click at [583, 25] on icon "close" at bounding box center [584, 22] width 23 height 23
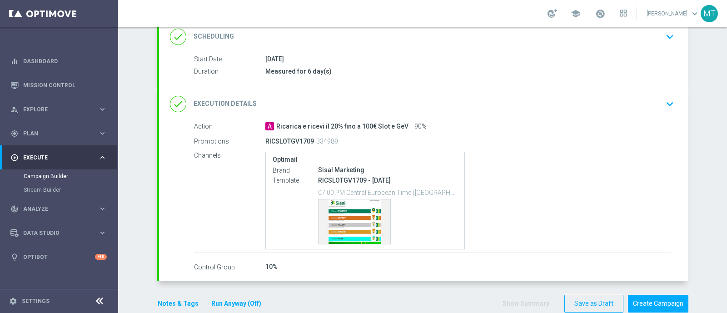
scroll to position [145, 0]
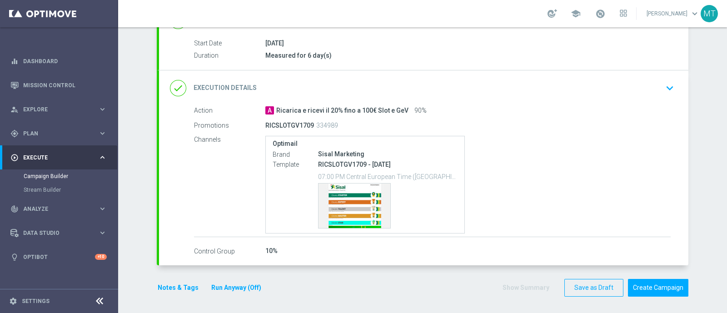
click at [238, 282] on button "Run Anyway (Off)" at bounding box center [236, 287] width 52 height 11
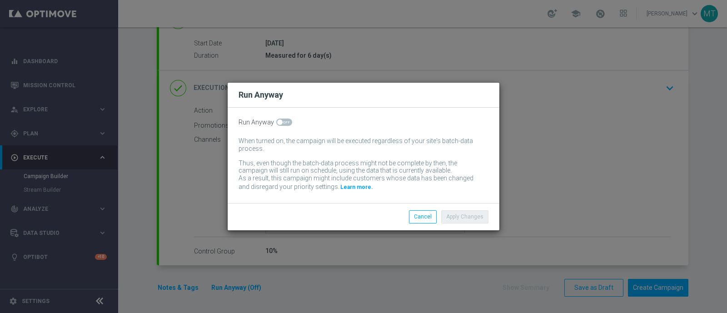
click at [279, 125] on span at bounding box center [284, 122] width 16 height 7
click at [279, 125] on input "checkbox" at bounding box center [284, 122] width 16 height 7
checkbox input "true"
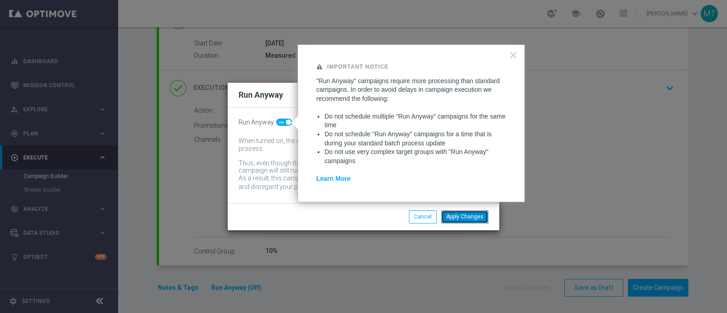
click at [459, 218] on button "Apply Changes" at bounding box center [464, 216] width 47 height 13
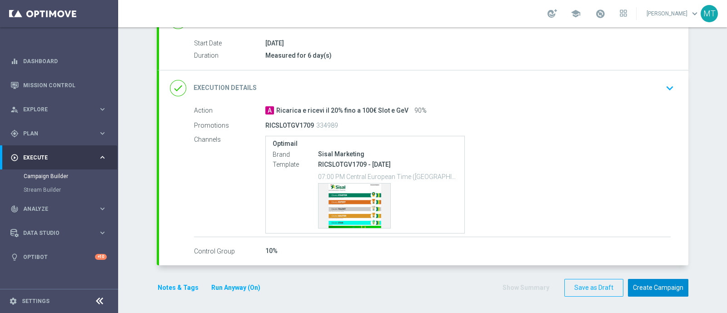
click at [671, 279] on button "Create Campaign" at bounding box center [658, 288] width 60 height 18
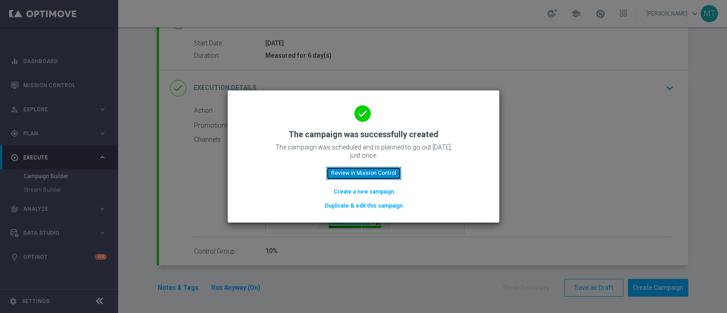
click at [371, 174] on button "Review in Mission Control" at bounding box center [363, 173] width 75 height 13
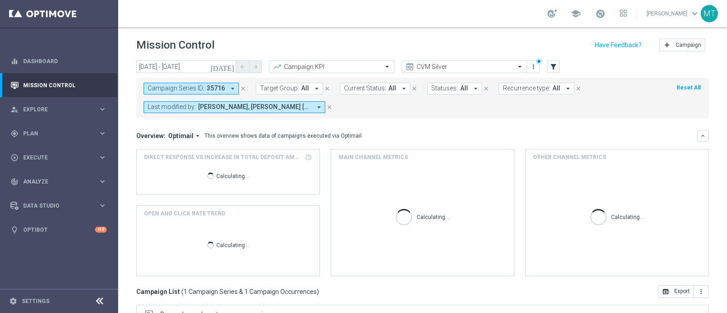
click at [243, 89] on icon "close" at bounding box center [243, 88] width 6 height 6
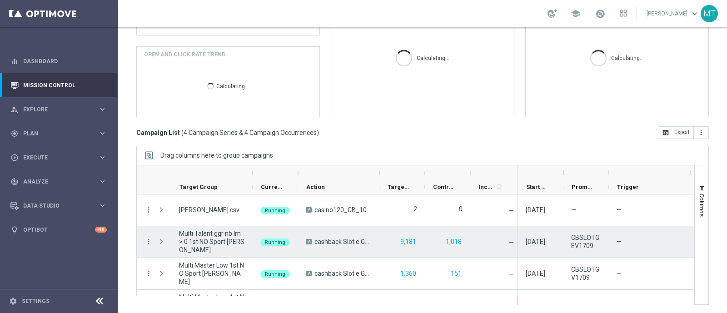
scroll to position [25, 0]
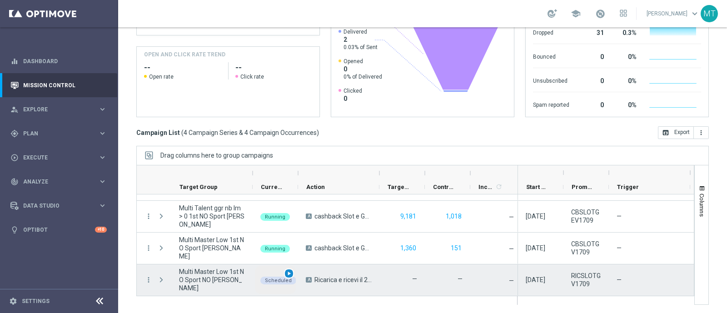
click at [288, 272] on span "play_arrow" at bounding box center [289, 273] width 6 height 6
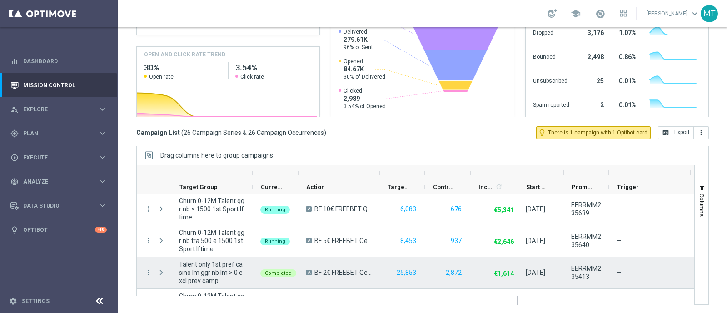
scroll to position [725, 0]
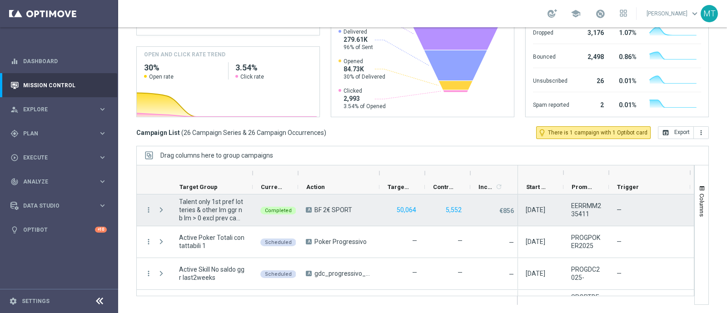
scroll to position [725, 0]
